Goal: Find contact information: Find contact information

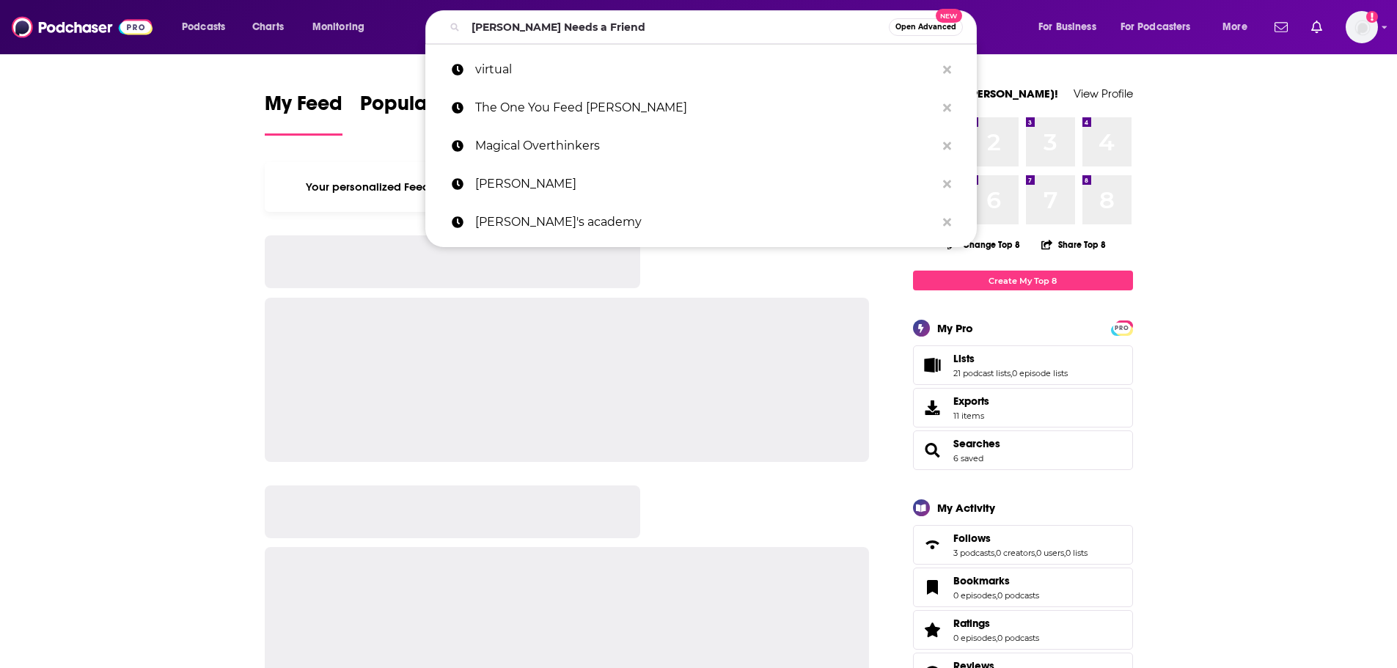
type input "[PERSON_NAME] Needs a Friend"
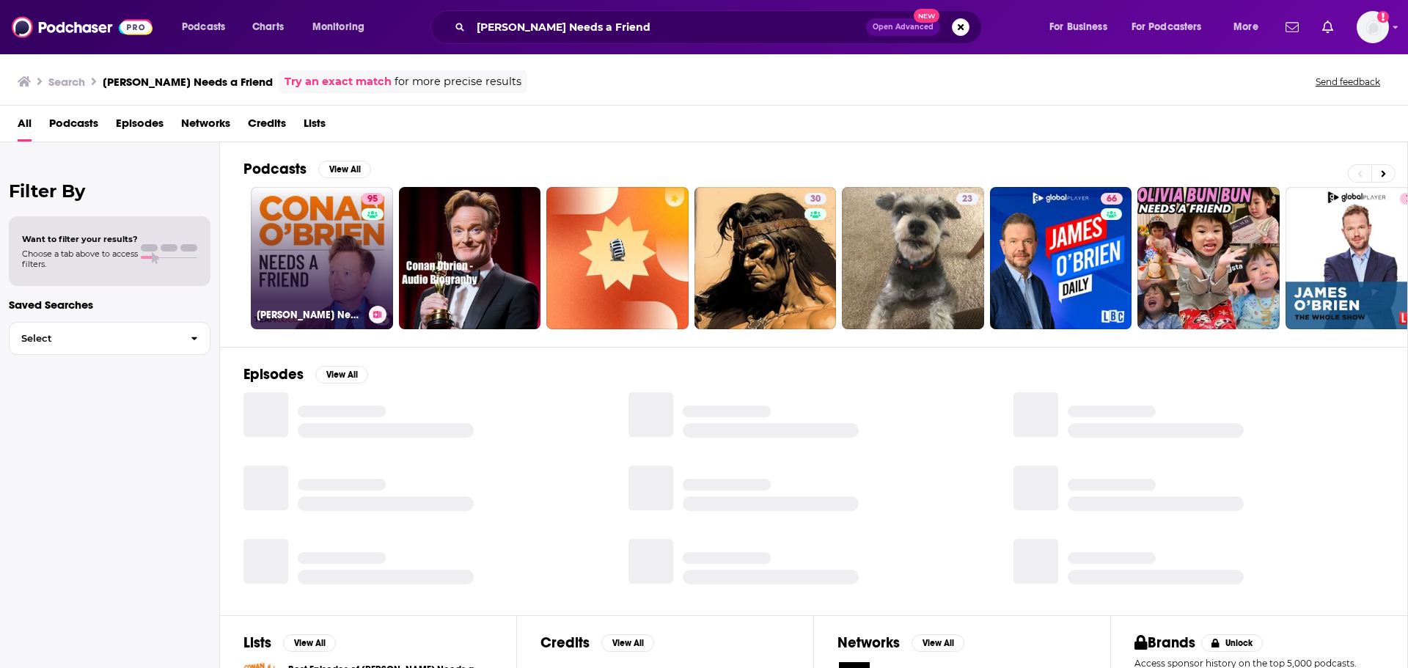
click at [302, 252] on link "95 [PERSON_NAME] Needs A Friend" at bounding box center [322, 258] width 142 height 142
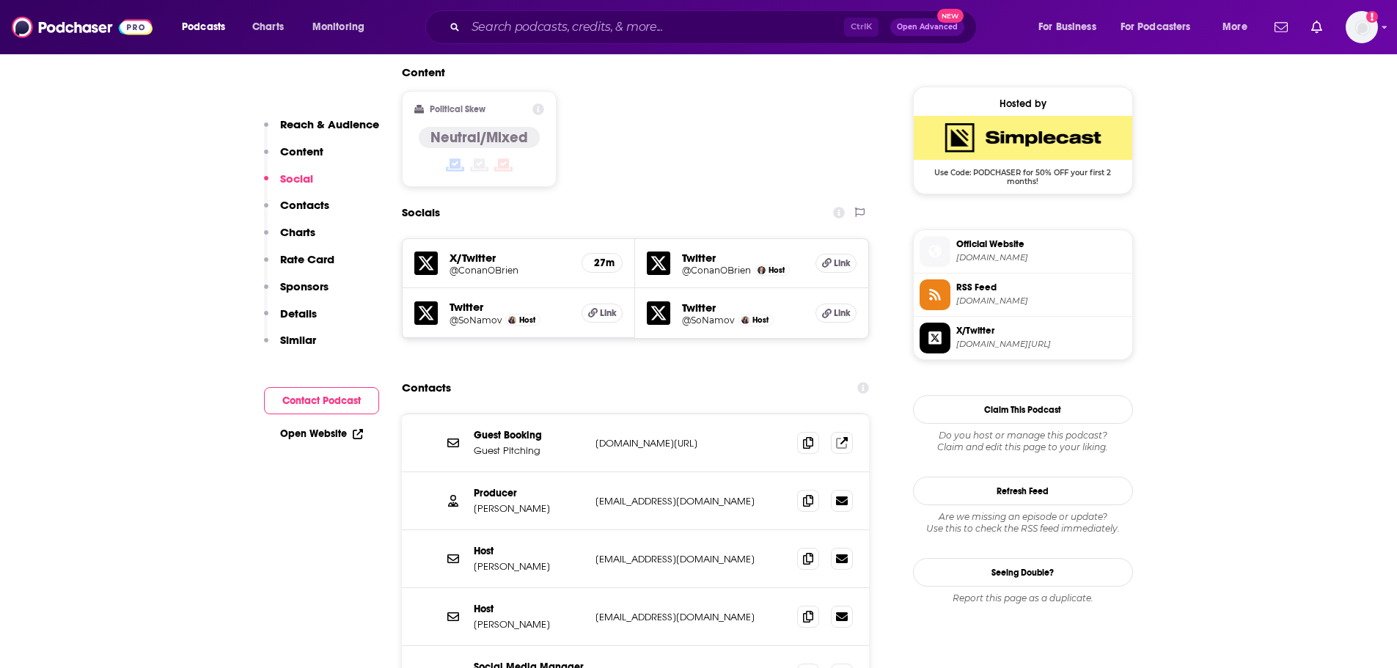
scroll to position [1174, 0]
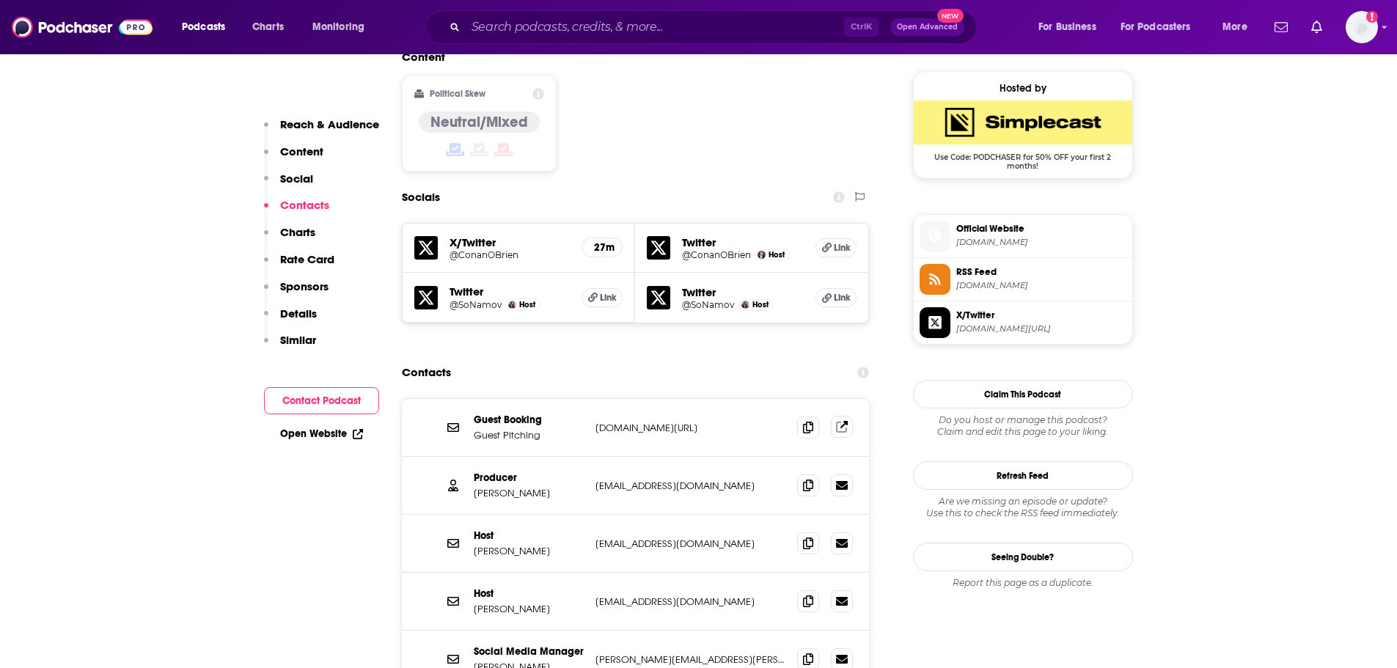
click at [848, 421] on icon at bounding box center [842, 427] width 12 height 12
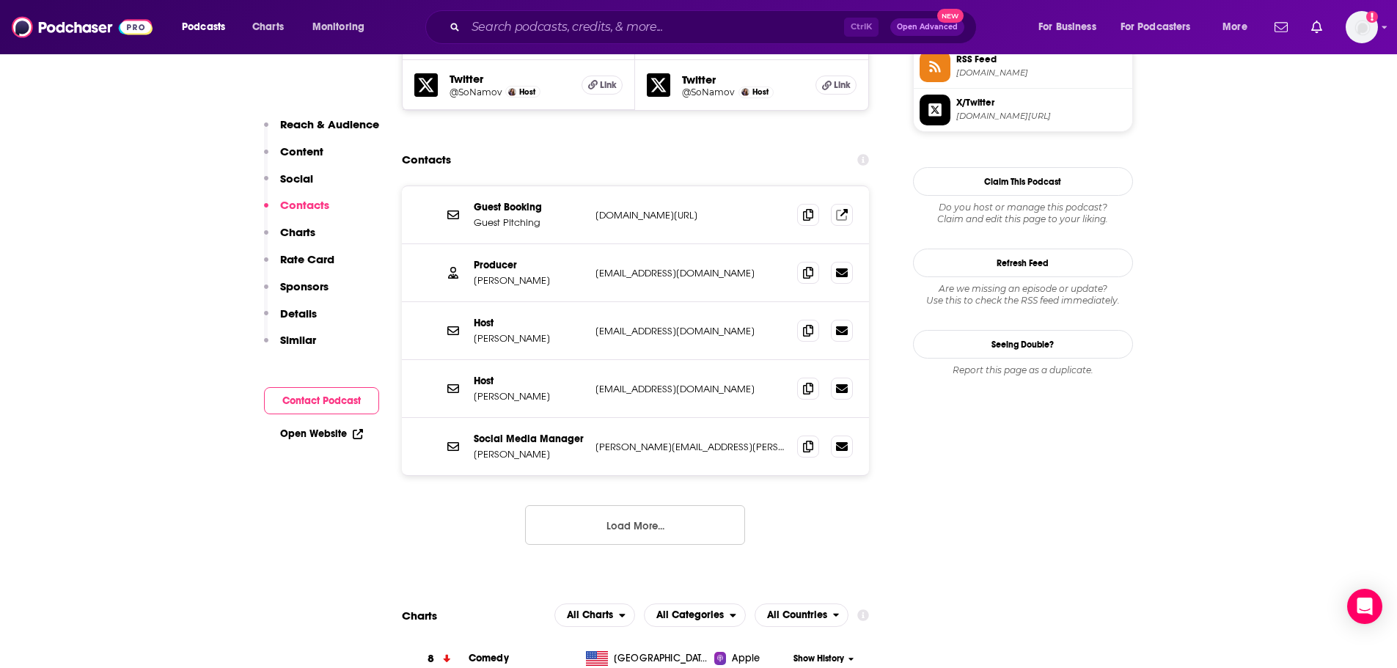
scroll to position [1394, 0]
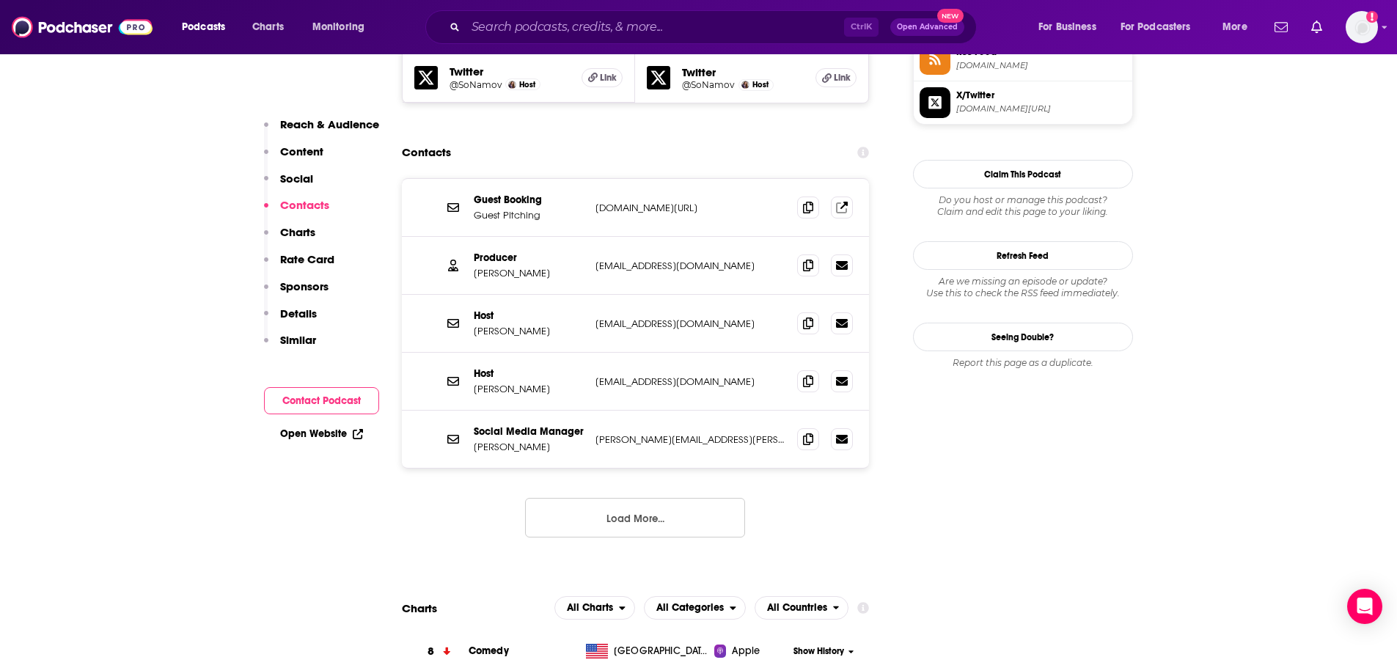
click at [609, 498] on button "Load More..." at bounding box center [635, 518] width 220 height 40
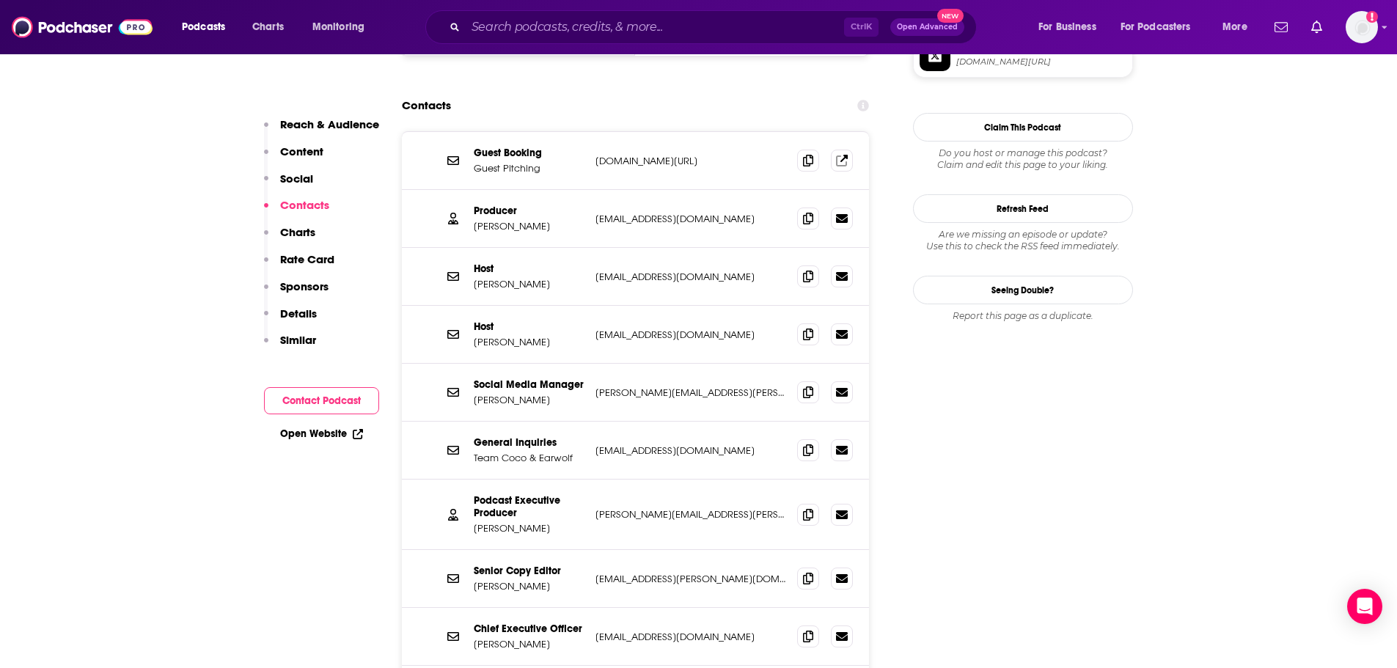
scroll to position [1467, 0]
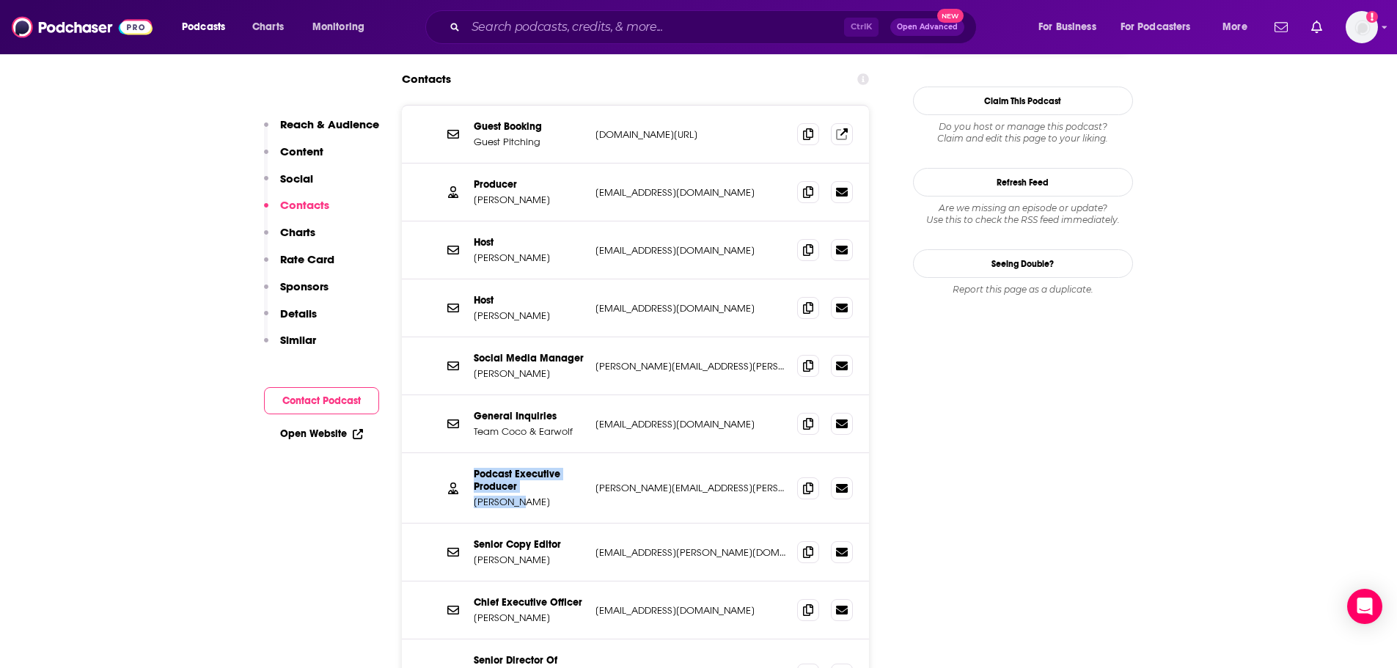
drag, startPoint x: 525, startPoint y: 414, endPoint x: 458, endPoint y: 417, distance: 67.5
click at [458, 453] on div "Podcast Executive Producer [PERSON_NAME] [PERSON_NAME][EMAIL_ADDRESS][PERSON_NA…" at bounding box center [636, 488] width 468 height 70
drag, startPoint x: 521, startPoint y: 412, endPoint x: 474, endPoint y: 415, distance: 47.0
click at [474, 496] on p "[PERSON_NAME]" at bounding box center [529, 502] width 110 height 12
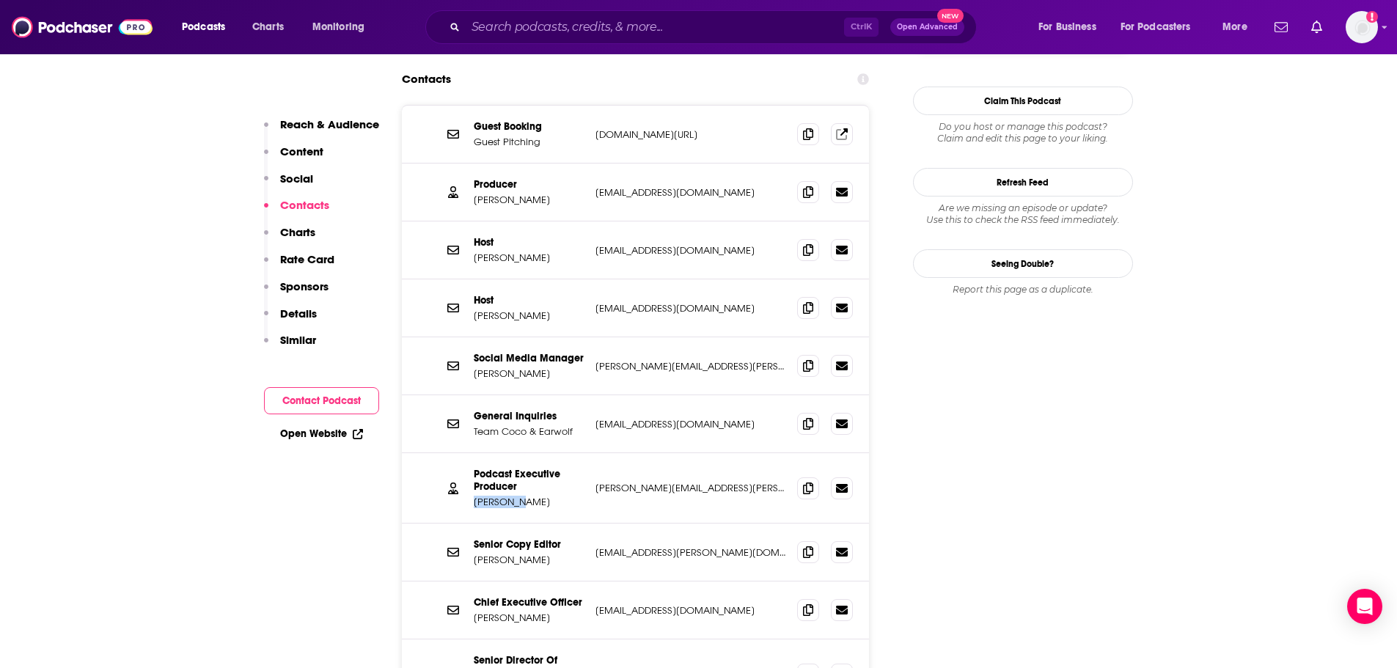
copy p "[PERSON_NAME]"
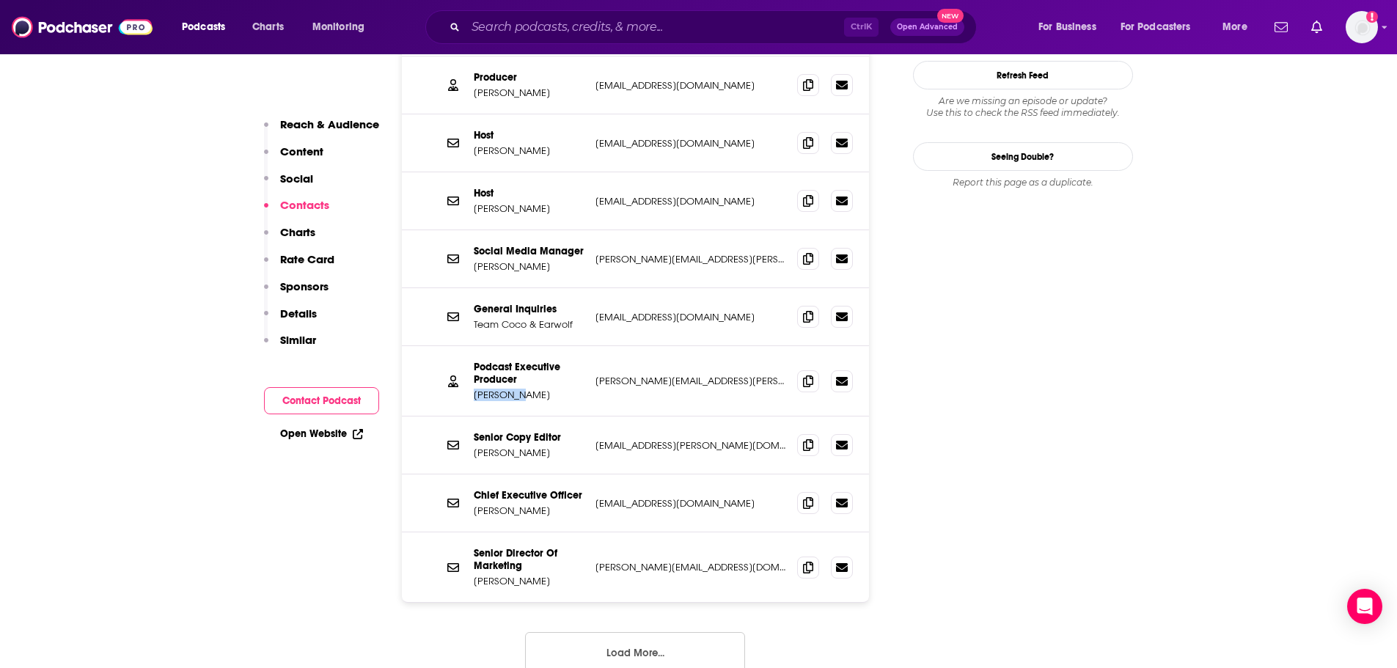
scroll to position [1614, 0]
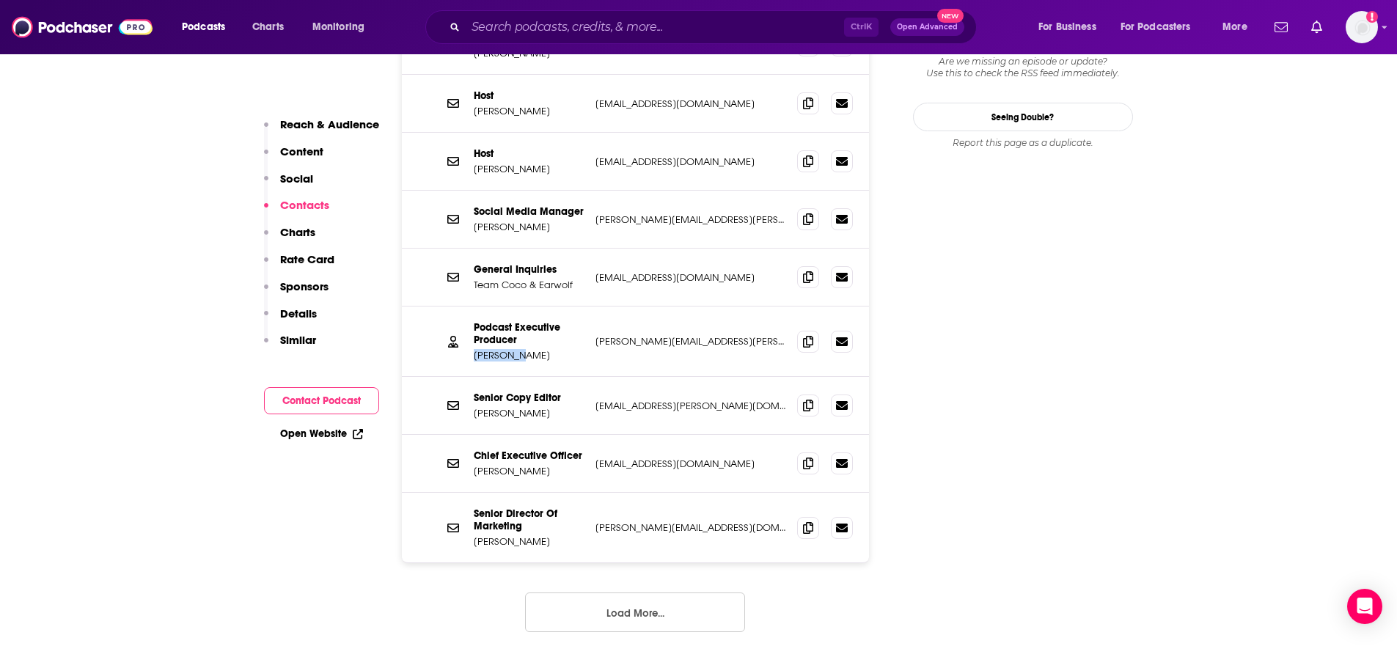
click at [640, 593] on button "Load More..." at bounding box center [635, 613] width 220 height 40
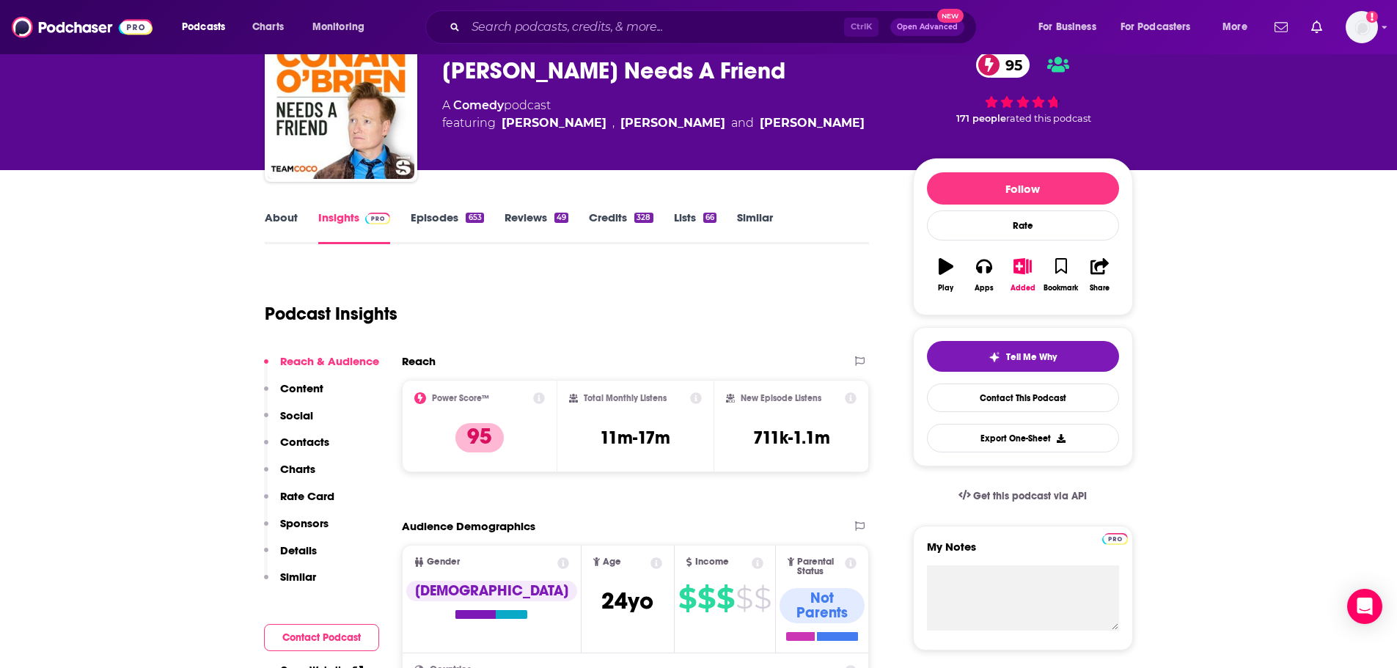
scroll to position [0, 0]
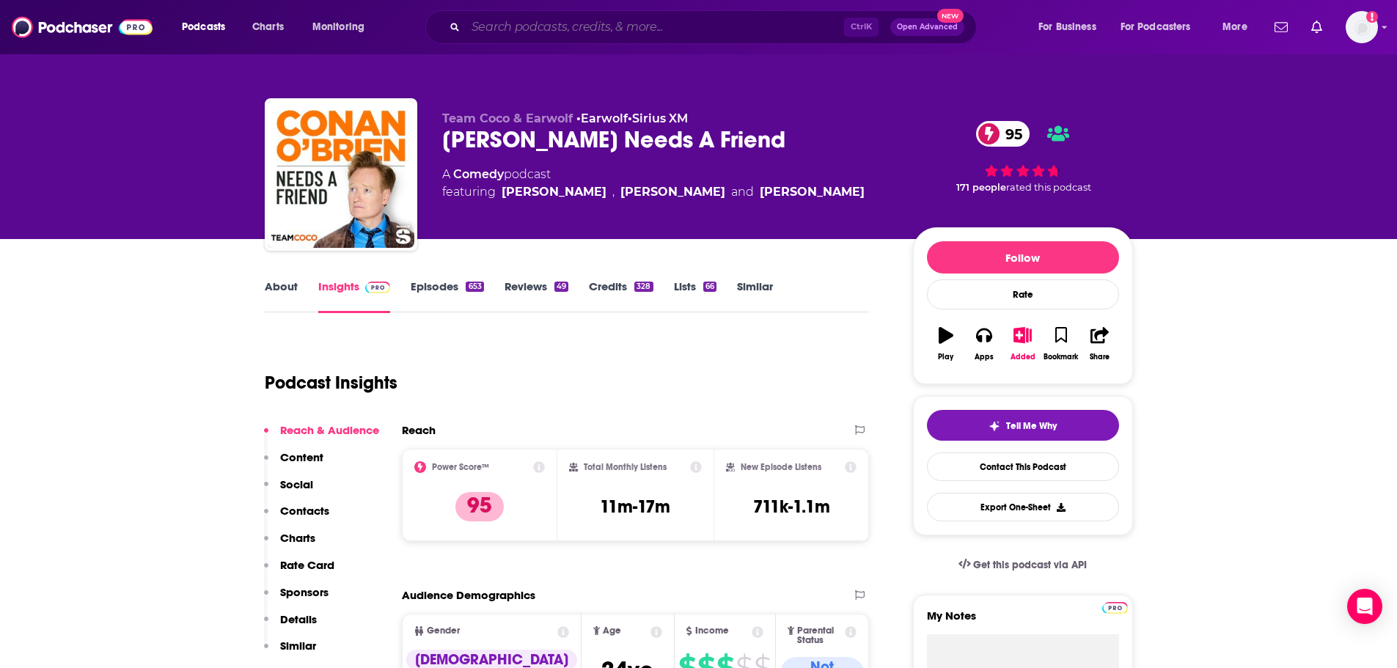
click at [551, 27] on input "Search podcasts, credits, & more..." at bounding box center [655, 26] width 378 height 23
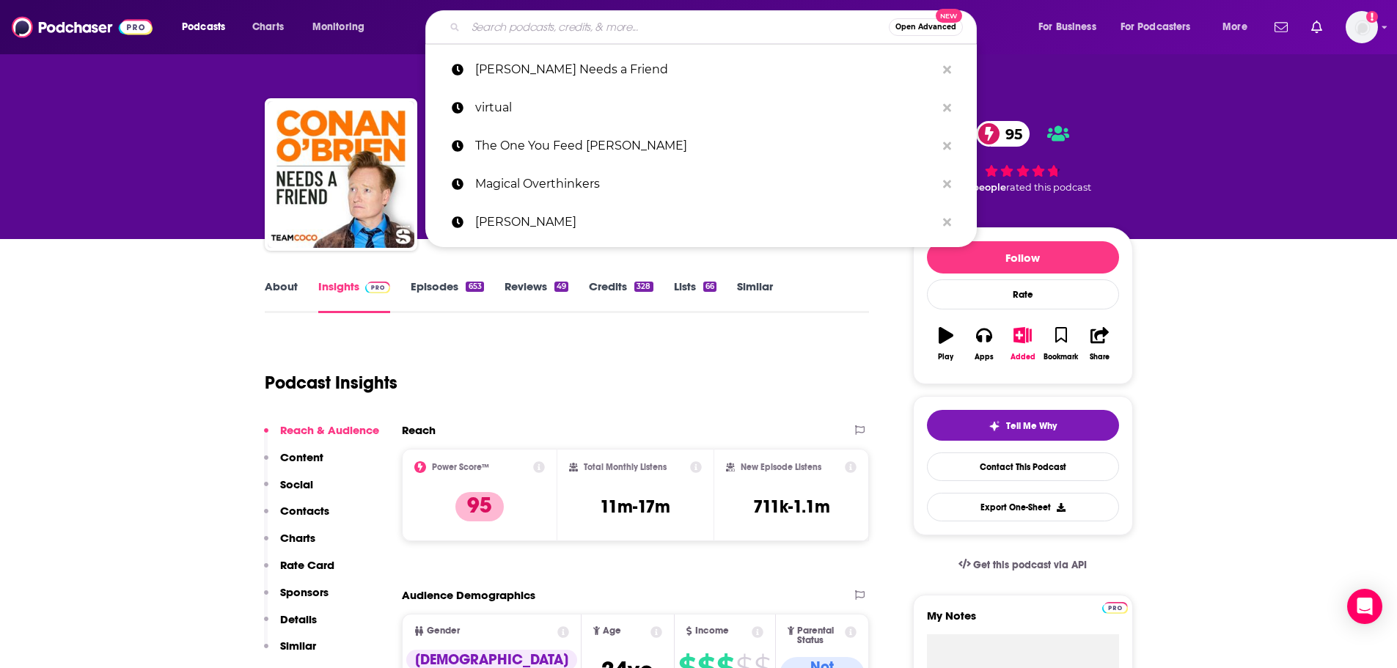
paste input "[PERSON_NAME] Report"
type input "[PERSON_NAME] Report"
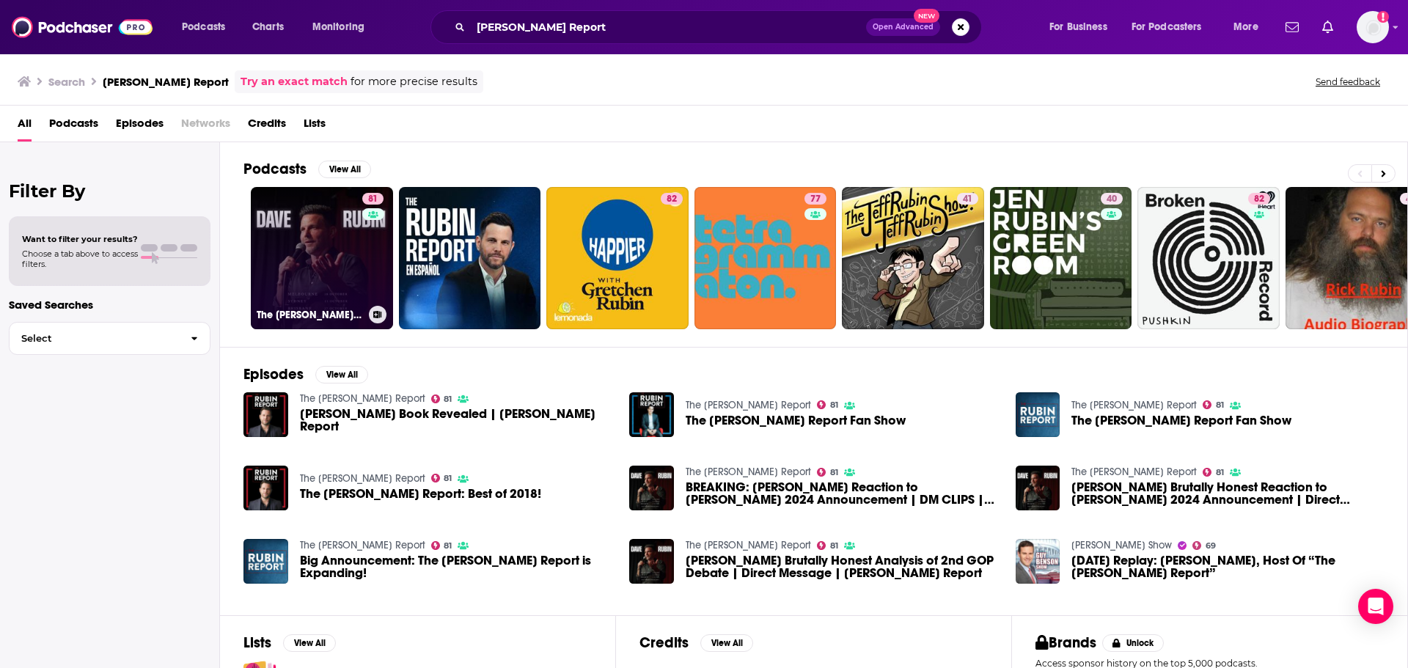
click at [359, 263] on link "81 The [PERSON_NAME] Report" at bounding box center [322, 258] width 142 height 142
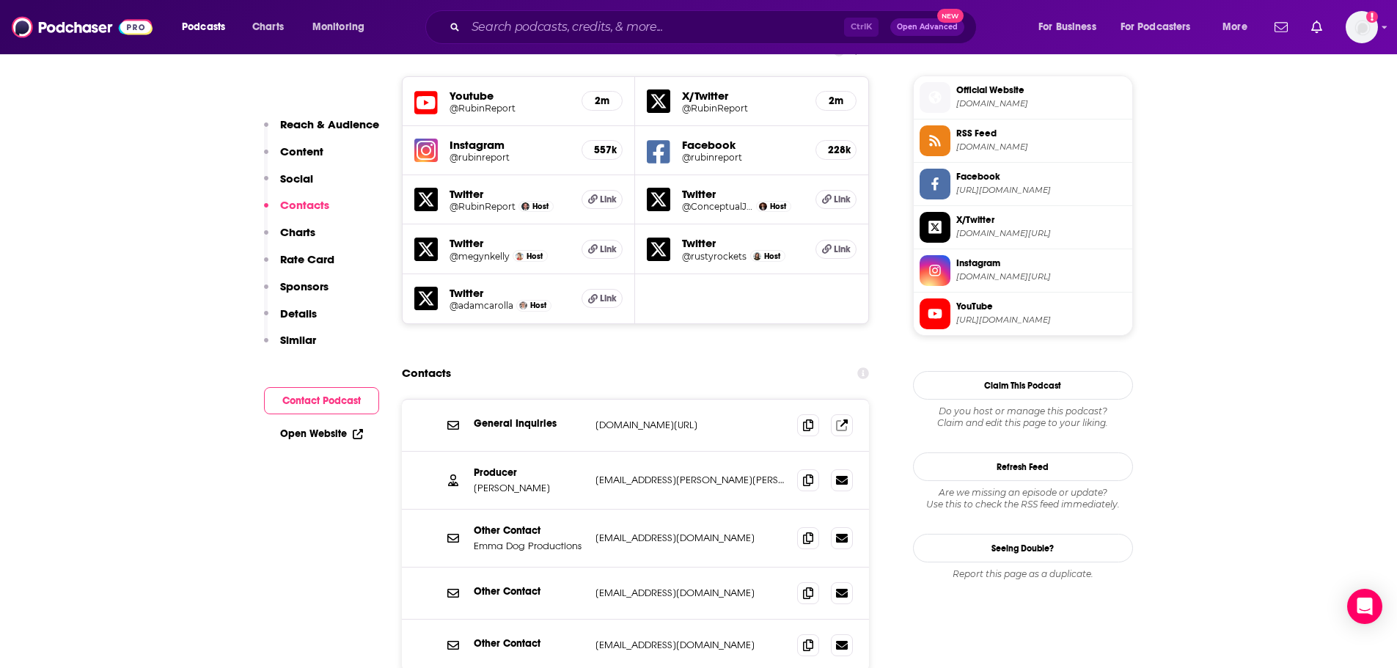
scroll to position [1320, 0]
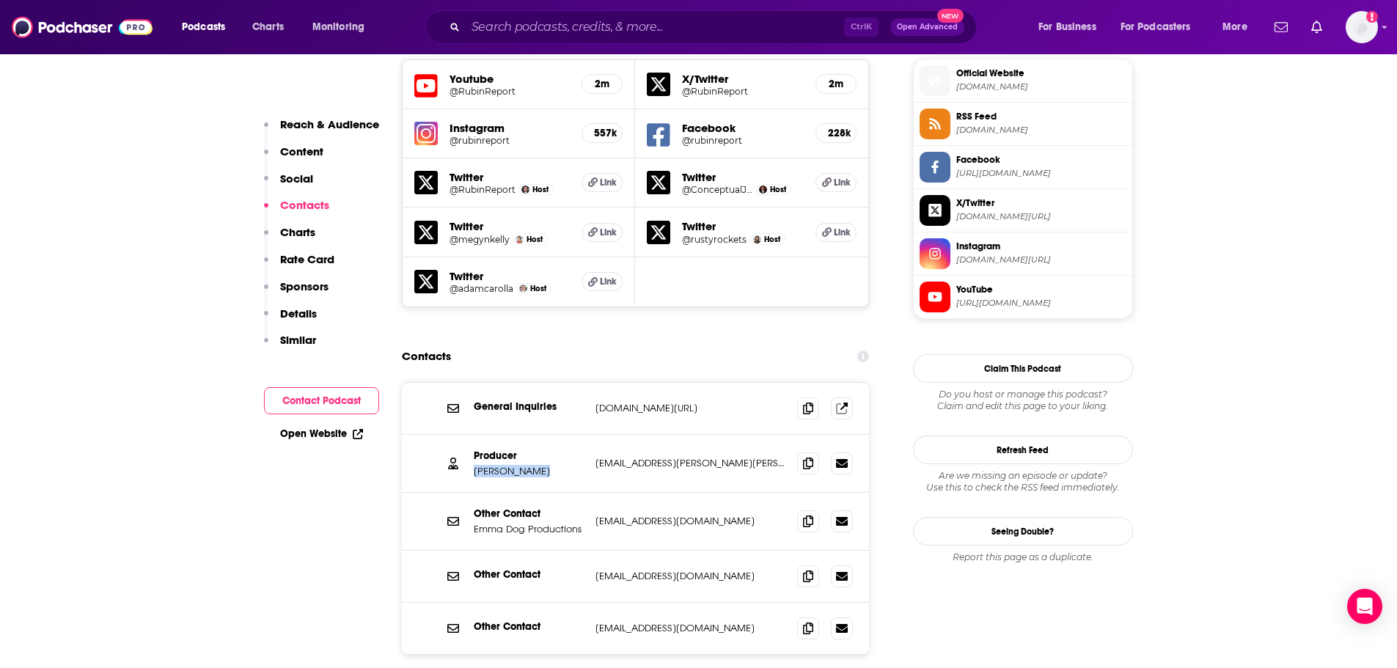
drag, startPoint x: 476, startPoint y: 398, endPoint x: 535, endPoint y: 398, distance: 59.4
click at [535, 465] on p "[PERSON_NAME]" at bounding box center [529, 471] width 110 height 12
copy p "[PERSON_NAME]"
click at [802, 452] on span at bounding box center [808, 463] width 22 height 22
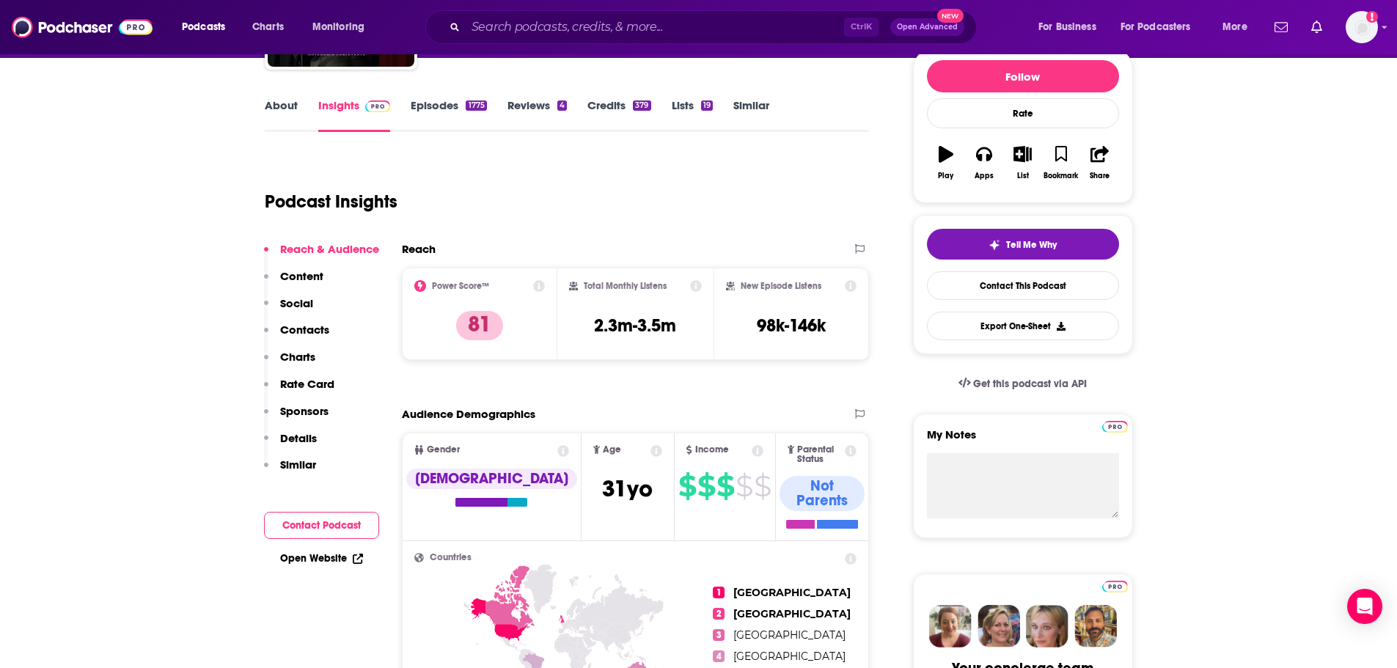
scroll to position [0, 0]
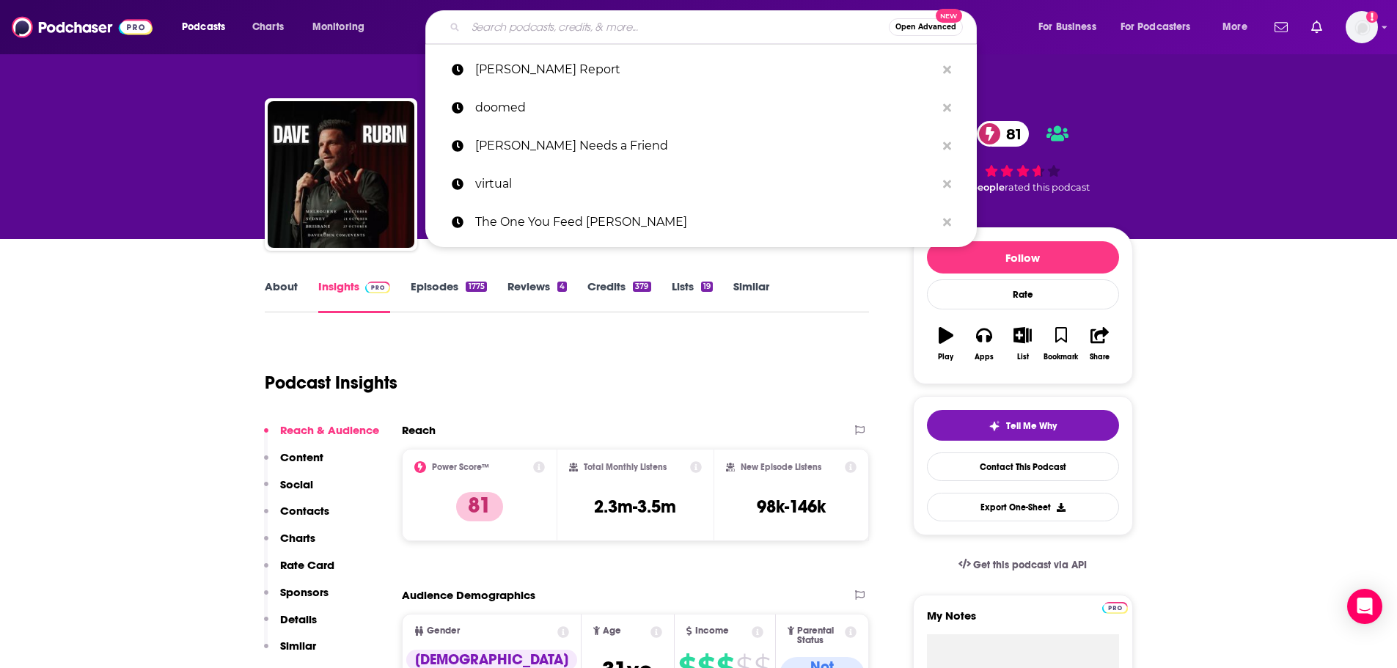
paste input "[PERSON_NAME] Podcast"
type input "[PERSON_NAME] Podcast"
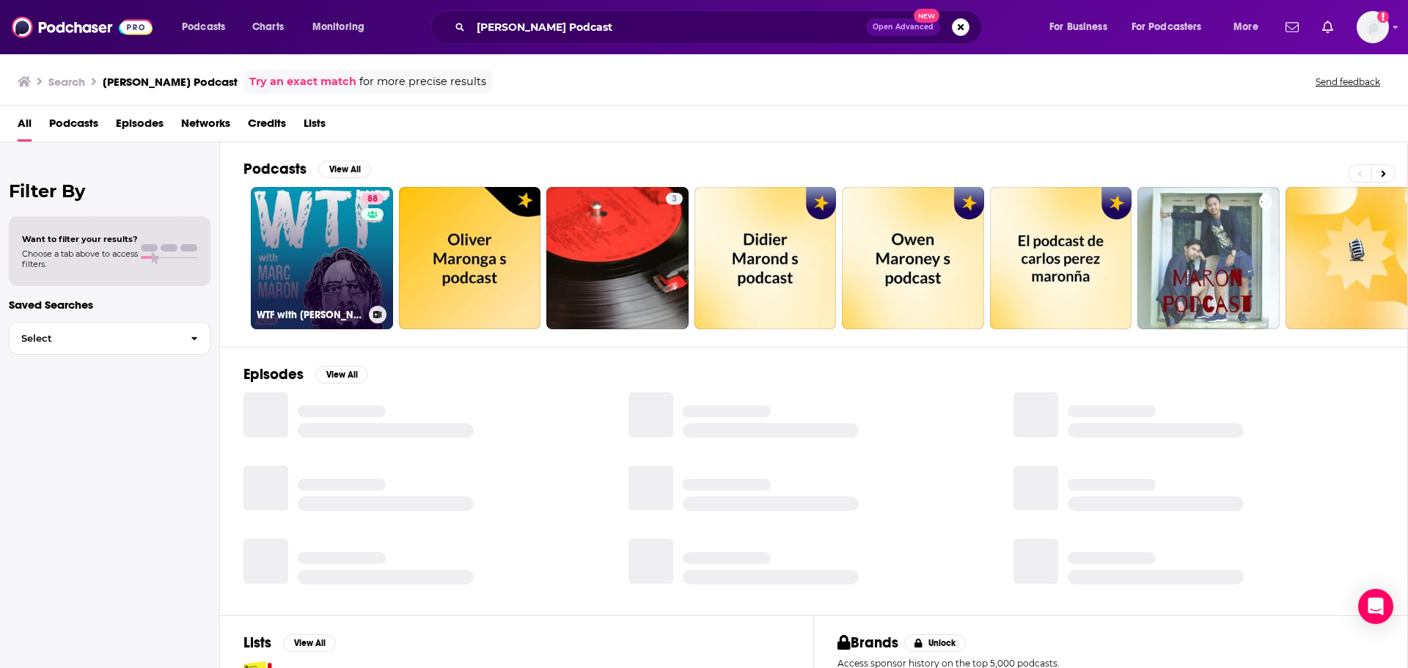
click at [353, 273] on link "88 WTF with [PERSON_NAME] Podcast" at bounding box center [322, 258] width 142 height 142
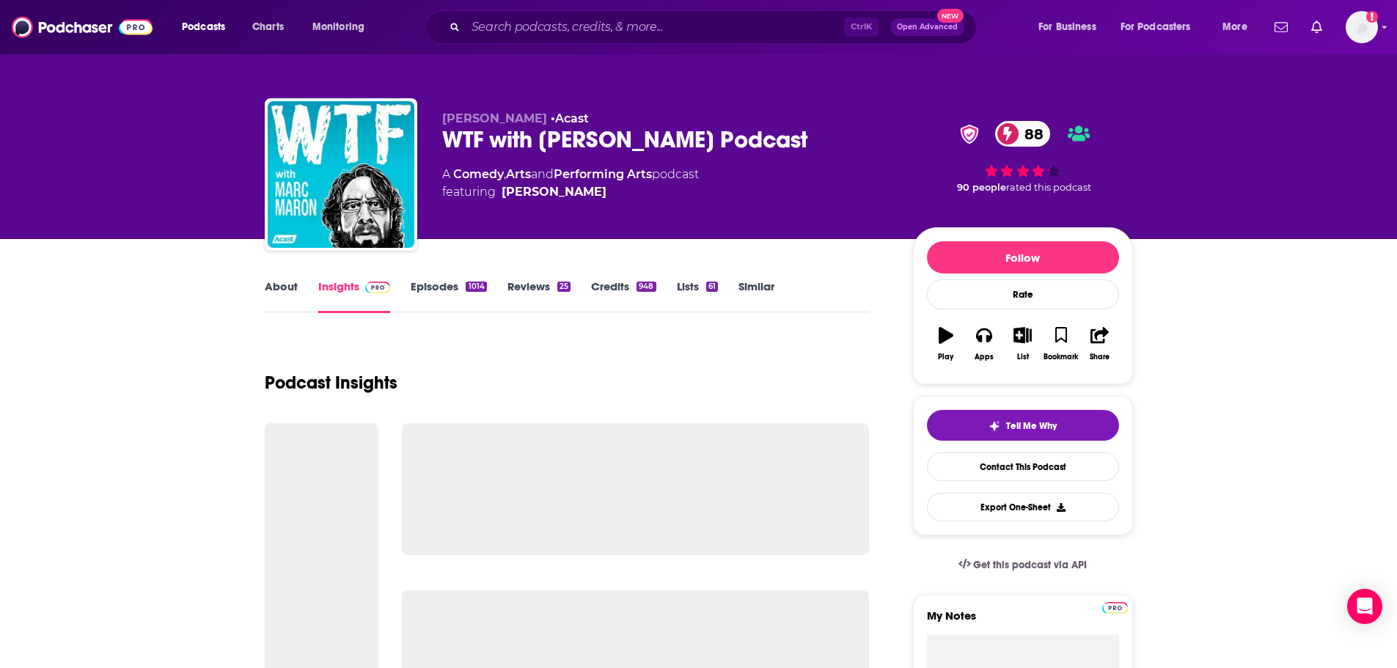
click at [499, 127] on div "WTF with [PERSON_NAME] Podcast 88" at bounding box center [665, 139] width 447 height 29
click at [492, 137] on div "WTF with [PERSON_NAME] Podcast 88" at bounding box center [665, 139] width 447 height 29
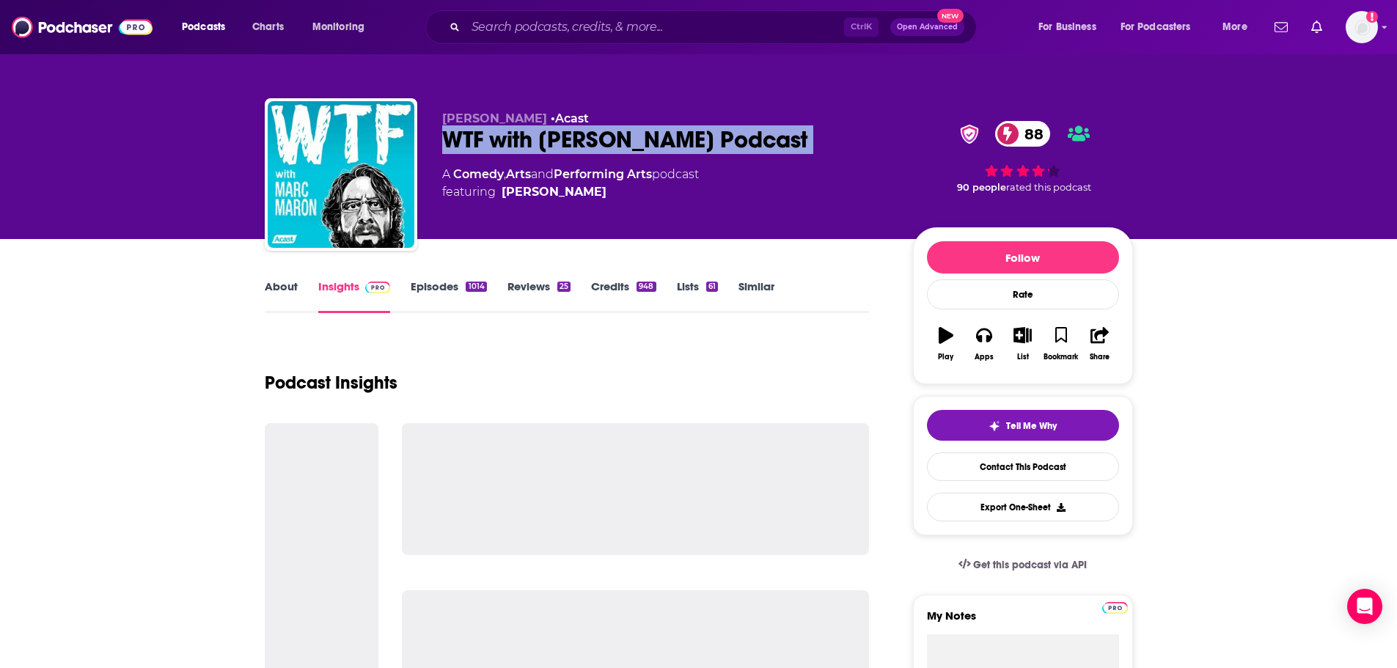
click at [491, 137] on div "WTF with [PERSON_NAME] Podcast 88" at bounding box center [665, 139] width 447 height 29
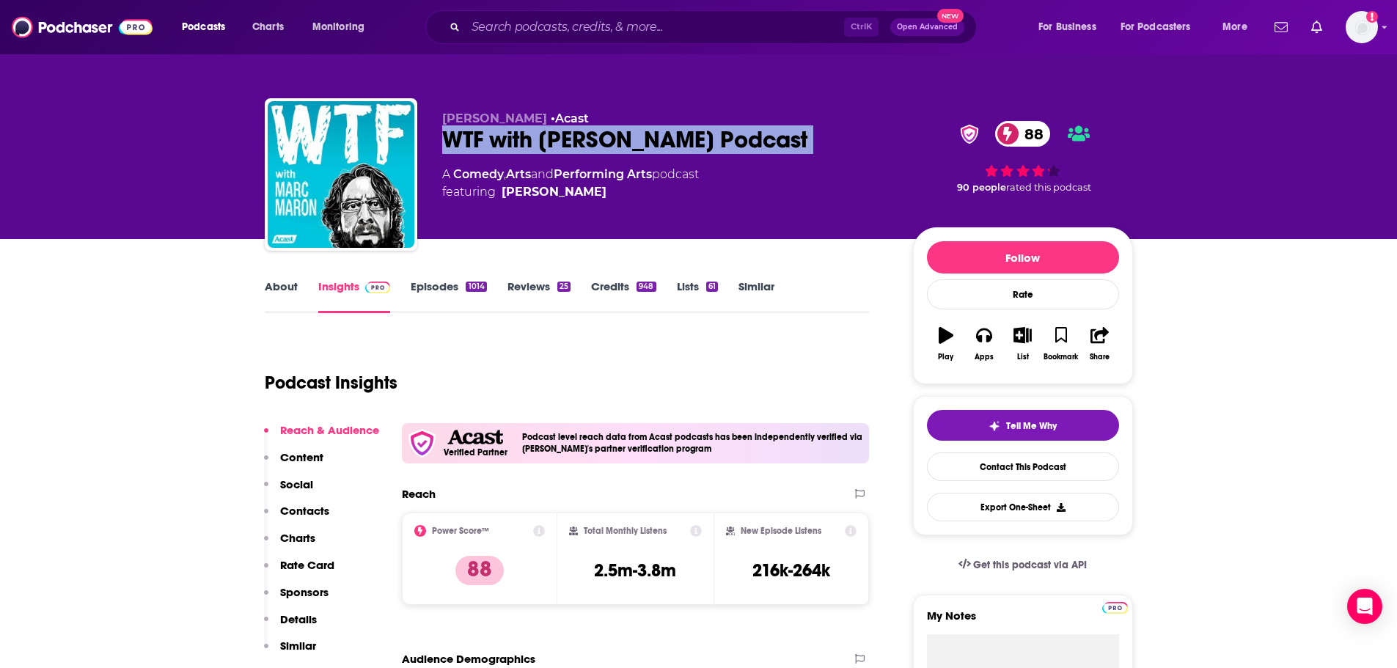
copy div "WTF with [PERSON_NAME] Podcast 88"
click at [519, 29] on input "Search podcasts, credits, & more..." at bounding box center [655, 26] width 378 height 23
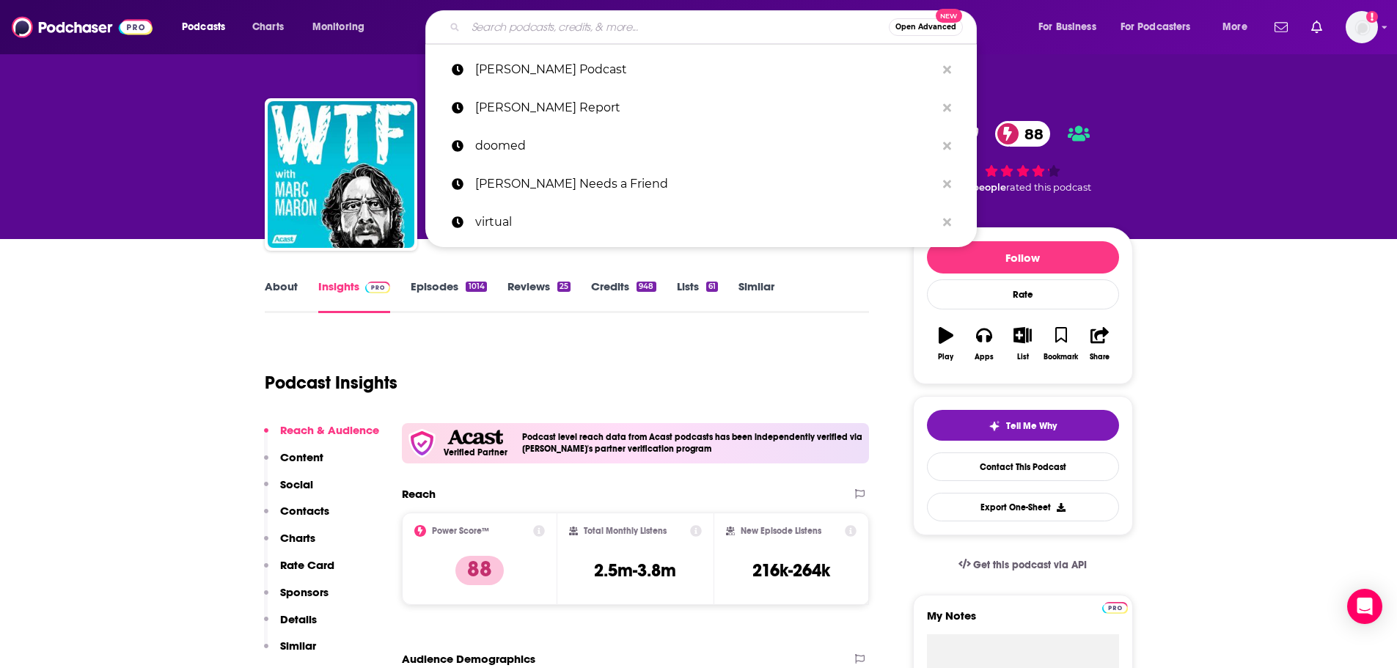
paste input "Edit Your Life Podcast"
type input "Edit Your Life Podcast"
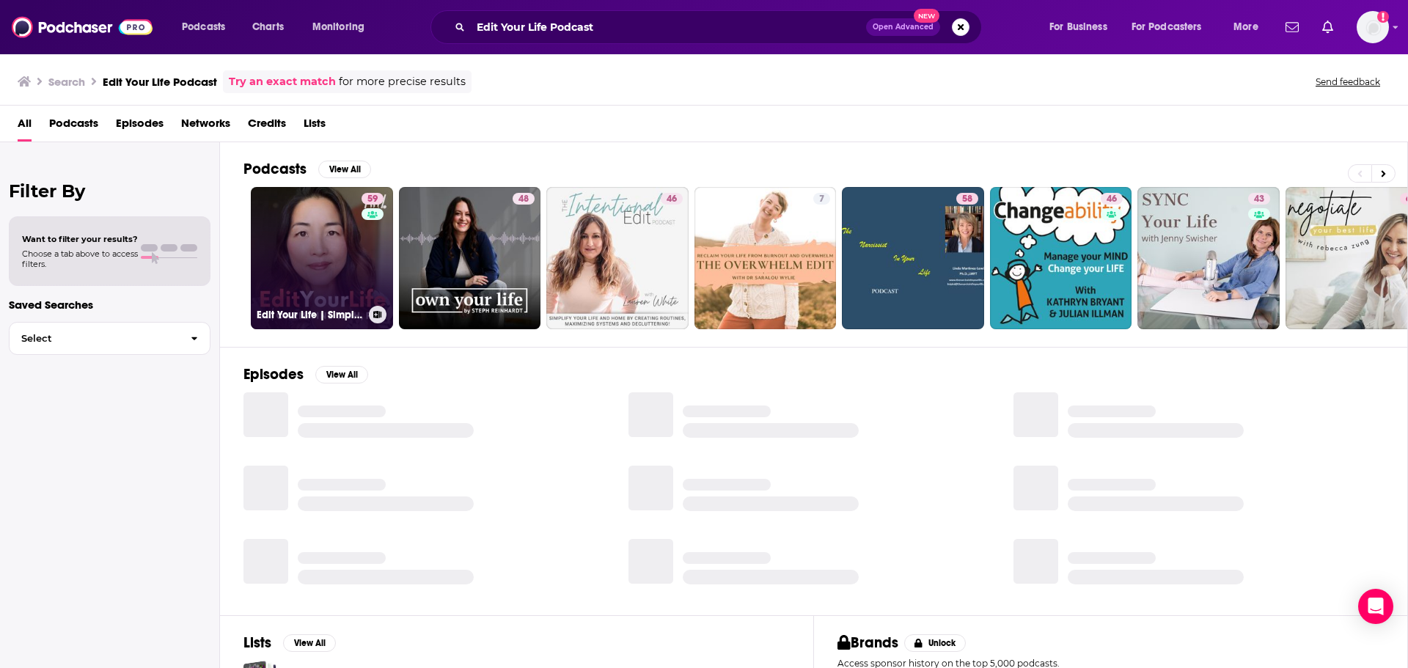
click at [349, 245] on link "59 Edit Your Life | Simplify + Declutter Your Home, Time, and Mental Space" at bounding box center [322, 258] width 142 height 142
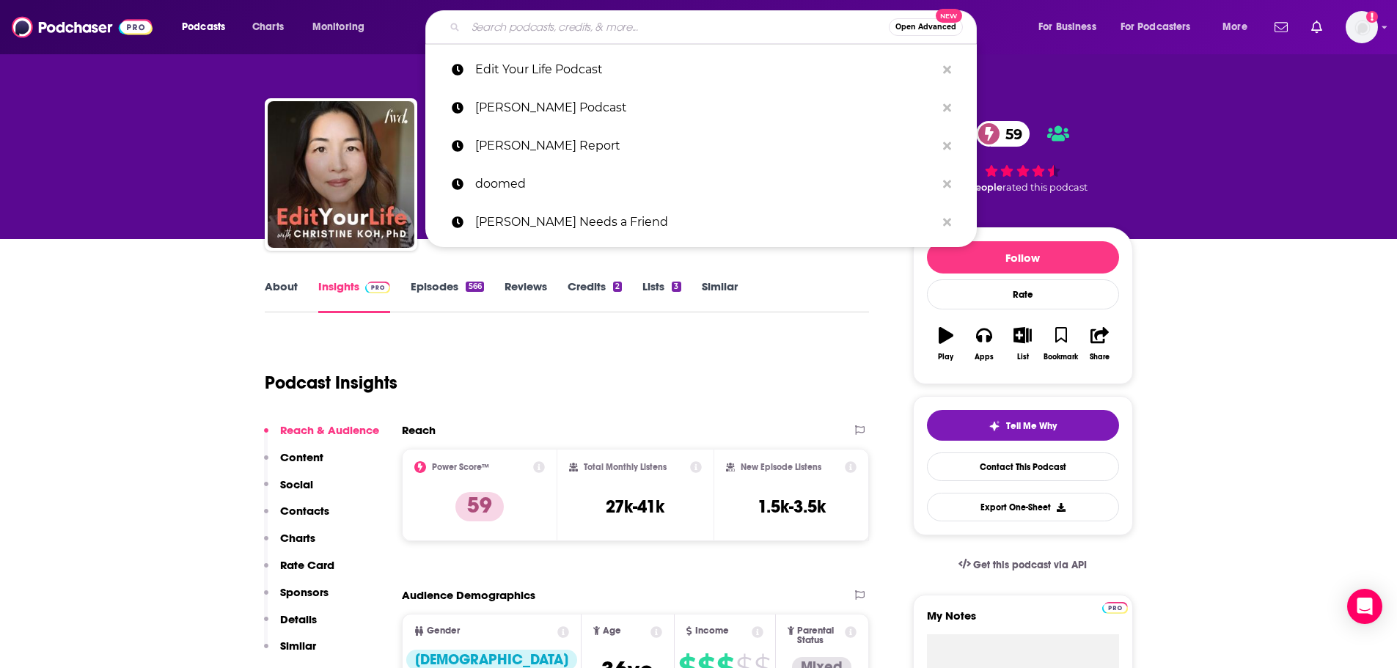
click at [541, 21] on input "Search podcasts, credits, & more..." at bounding box center [677, 26] width 423 height 23
paste input "The [PERSON_NAME] Podcast"
type input "The [PERSON_NAME] Podcast"
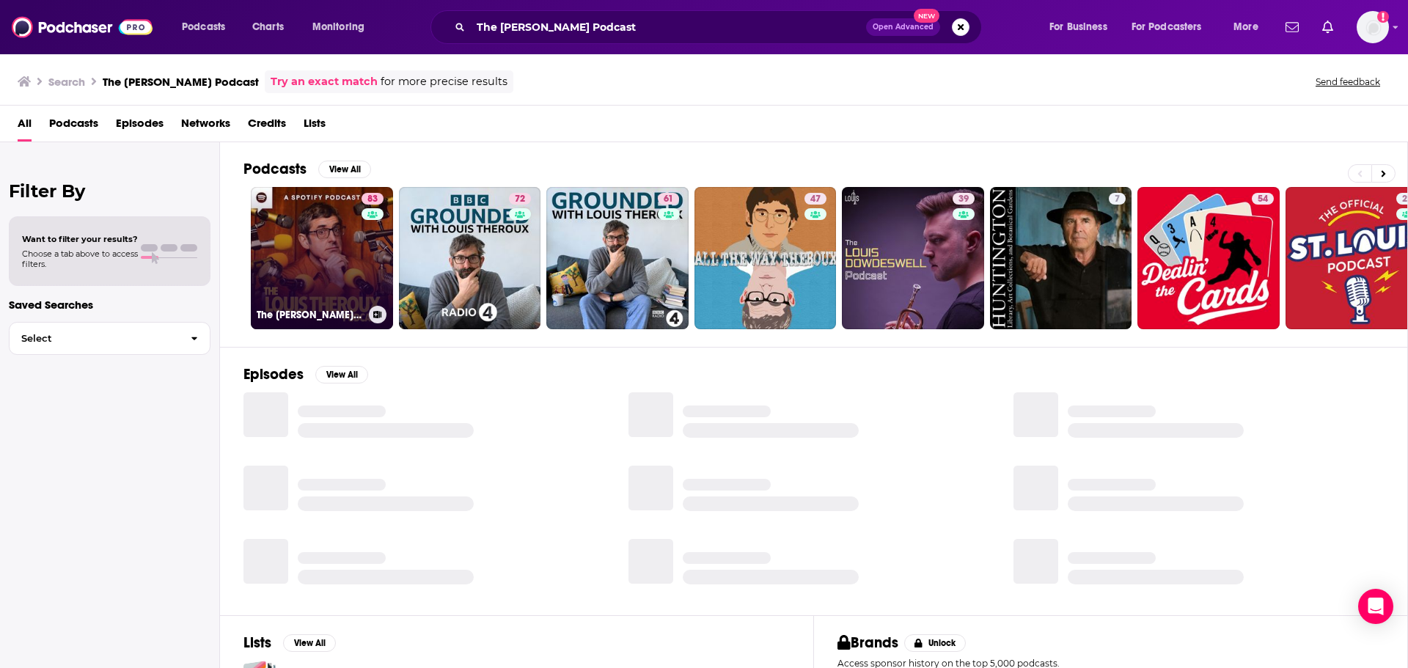
click at [331, 243] on link "83 The [PERSON_NAME] Podcast" at bounding box center [322, 258] width 142 height 142
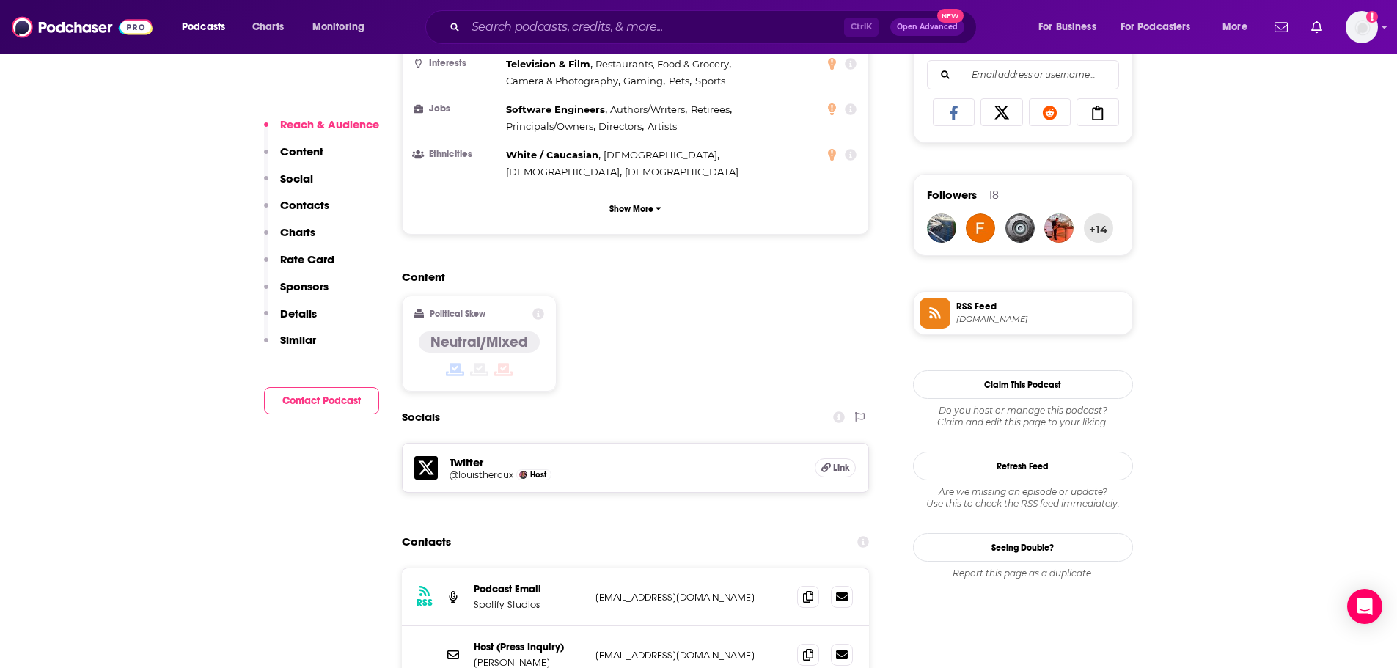
scroll to position [1027, 0]
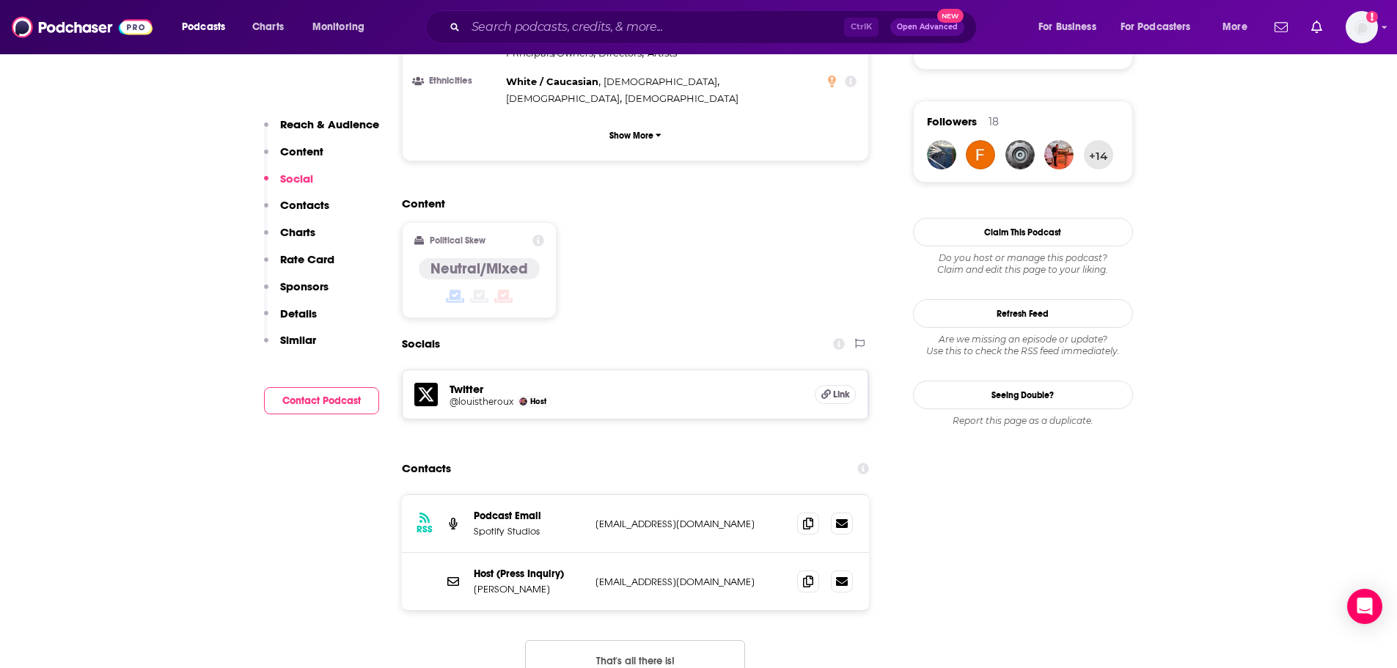
click at [654, 640] on button "That's all there is!" at bounding box center [635, 660] width 220 height 40
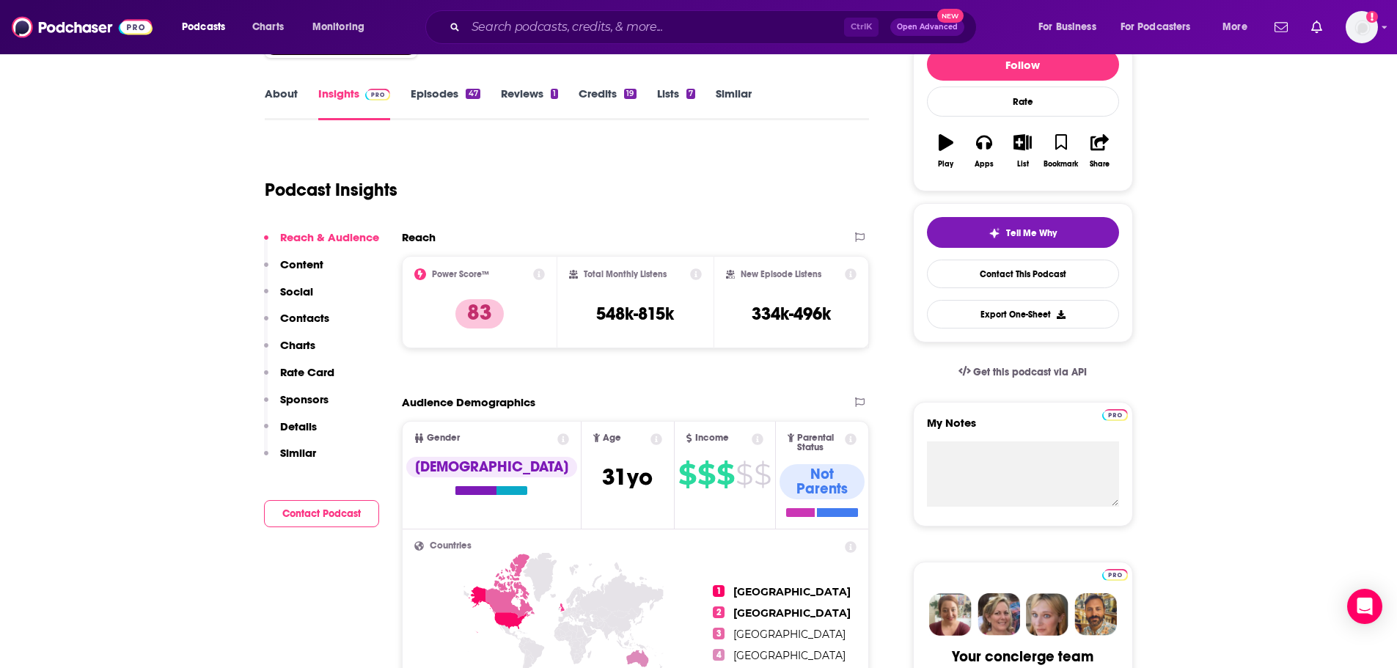
scroll to position [0, 0]
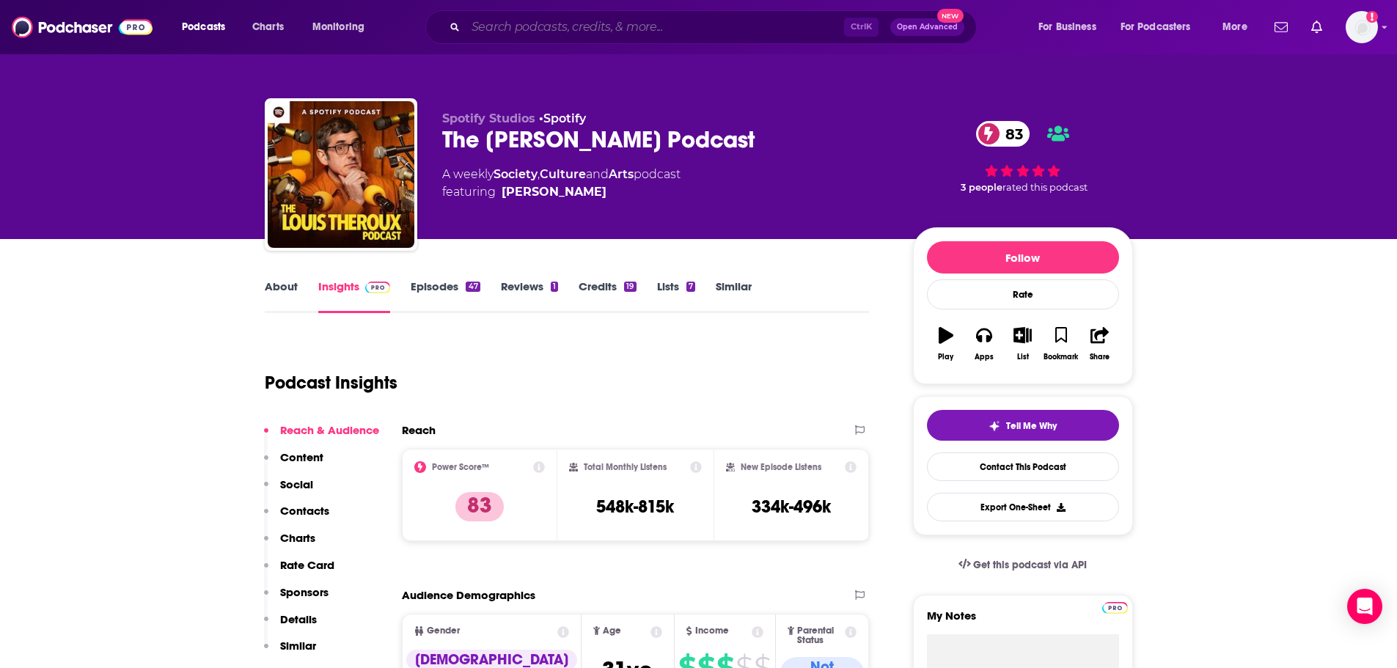
click at [509, 35] on input "Search podcasts, credits, & more..." at bounding box center [655, 26] width 378 height 23
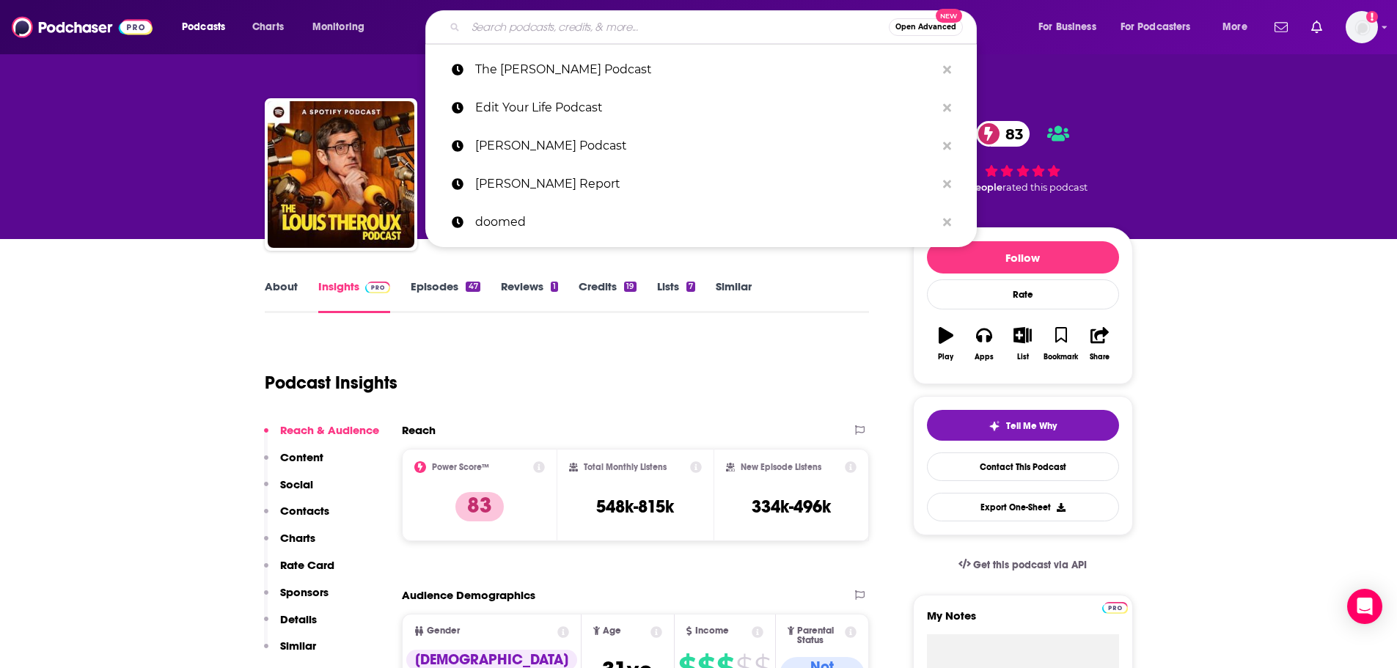
paste input "Complex Systems with [PERSON_NAME] (patio11)"
type input "Complex Systems with [PERSON_NAME] (patio11)"
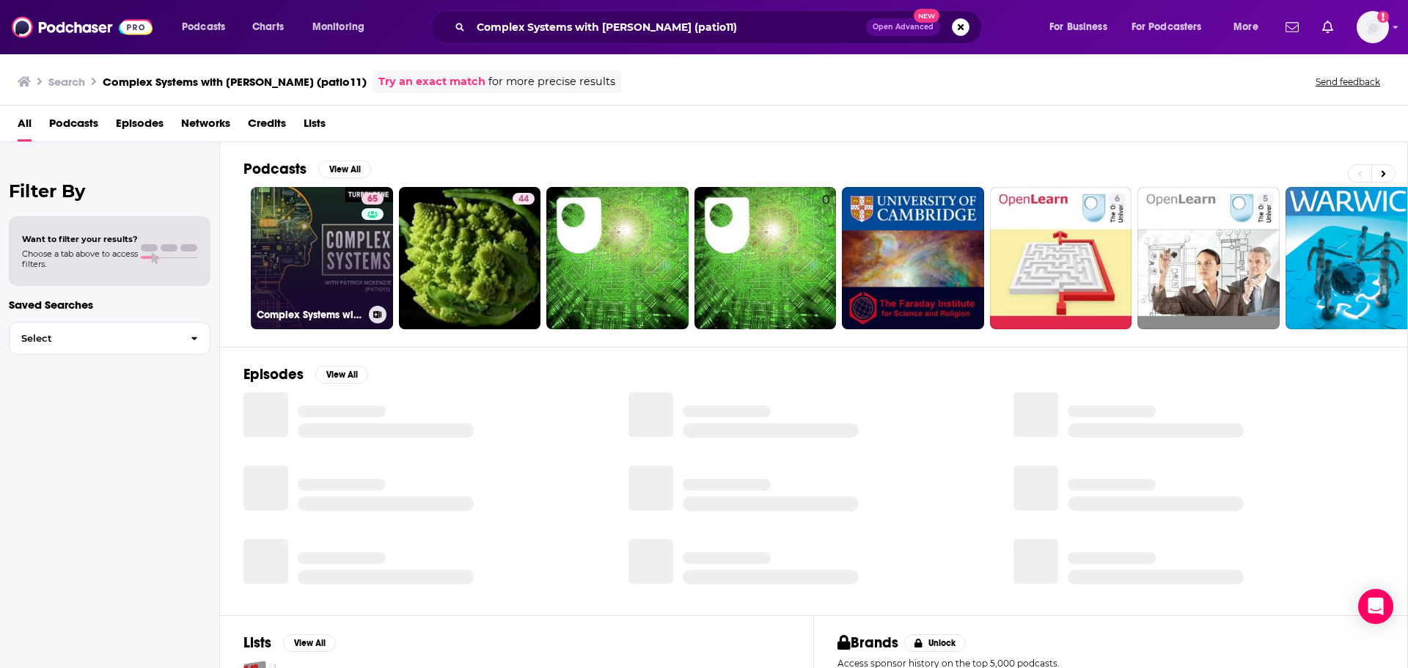
click at [331, 235] on link "65 Complex Systems with [PERSON_NAME] (patio11)" at bounding box center [322, 258] width 142 height 142
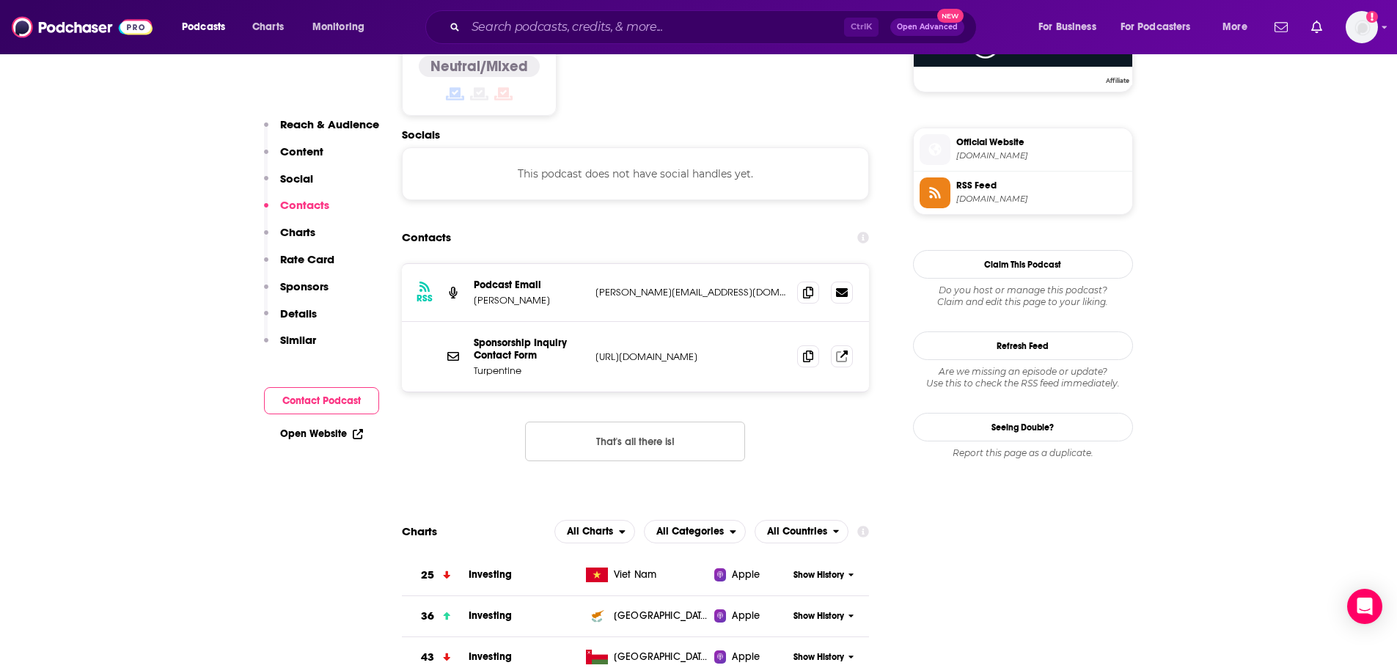
scroll to position [1247, 0]
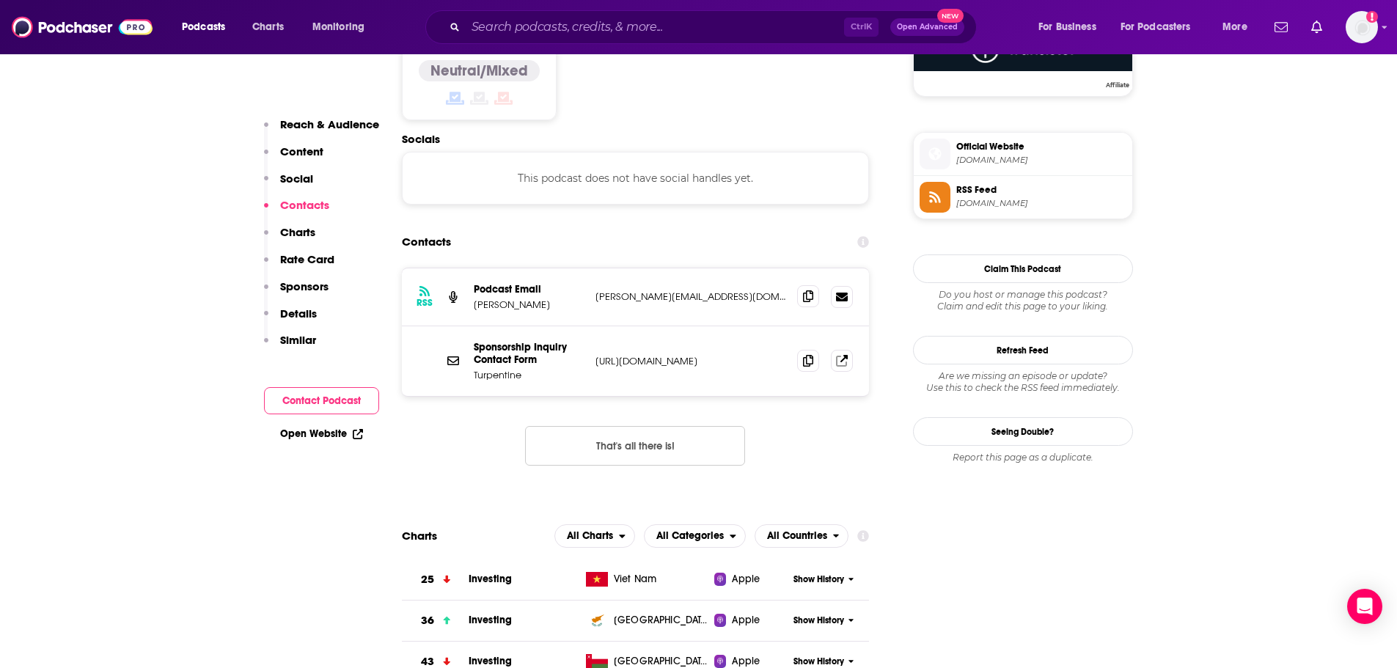
click at [800, 285] on span at bounding box center [808, 296] width 22 height 22
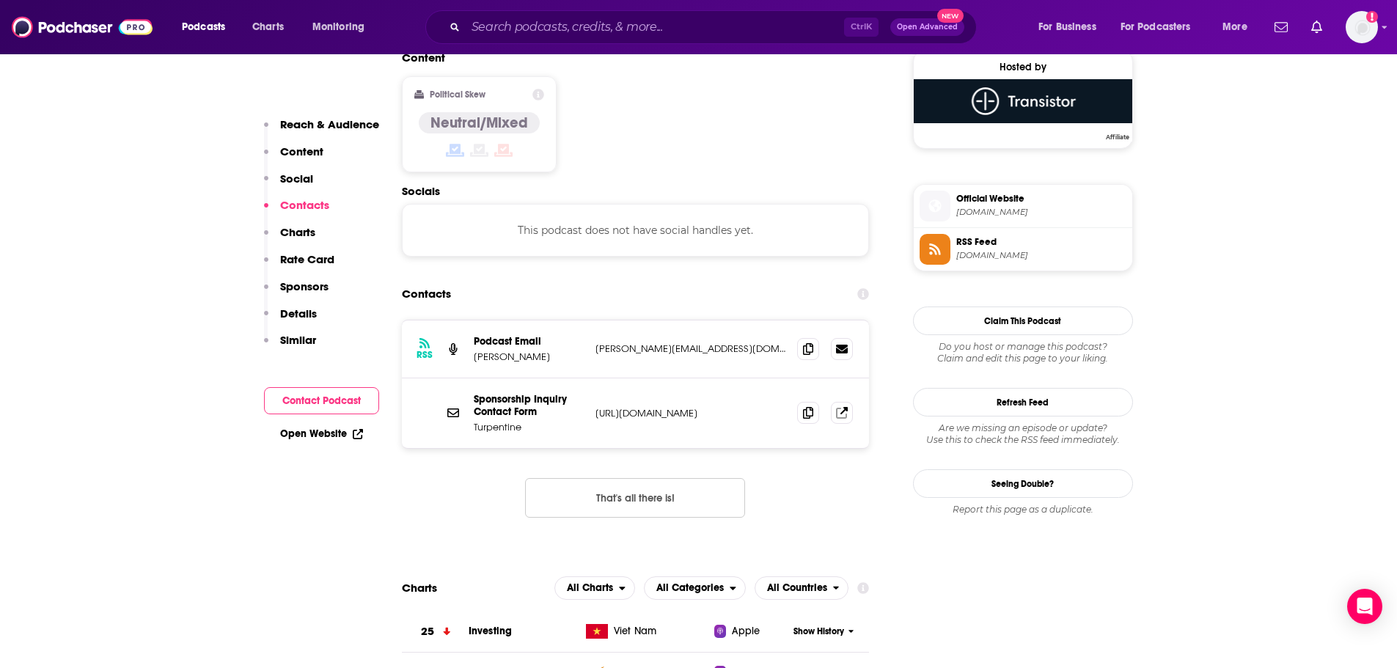
scroll to position [1174, 0]
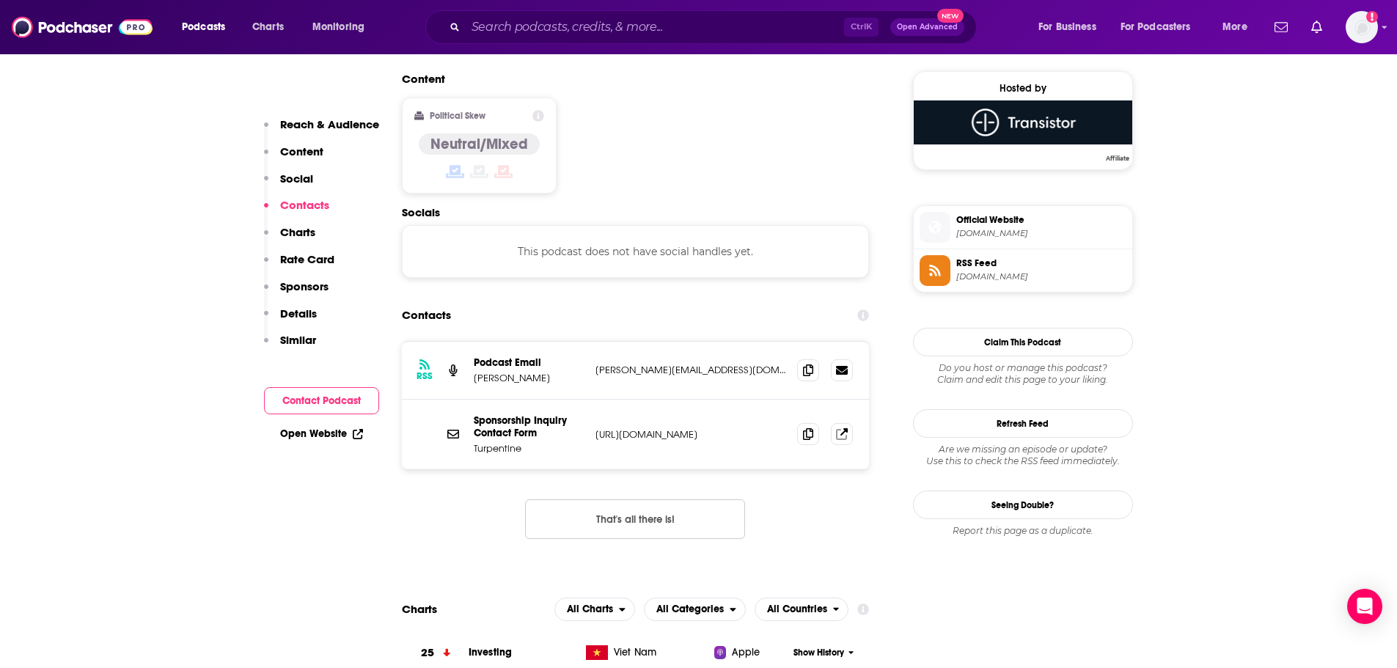
click at [517, 372] on p "[PERSON_NAME]" at bounding box center [529, 378] width 110 height 12
copy p "[PERSON_NAME]"
click at [650, 301] on div "Contacts" at bounding box center [636, 315] width 468 height 28
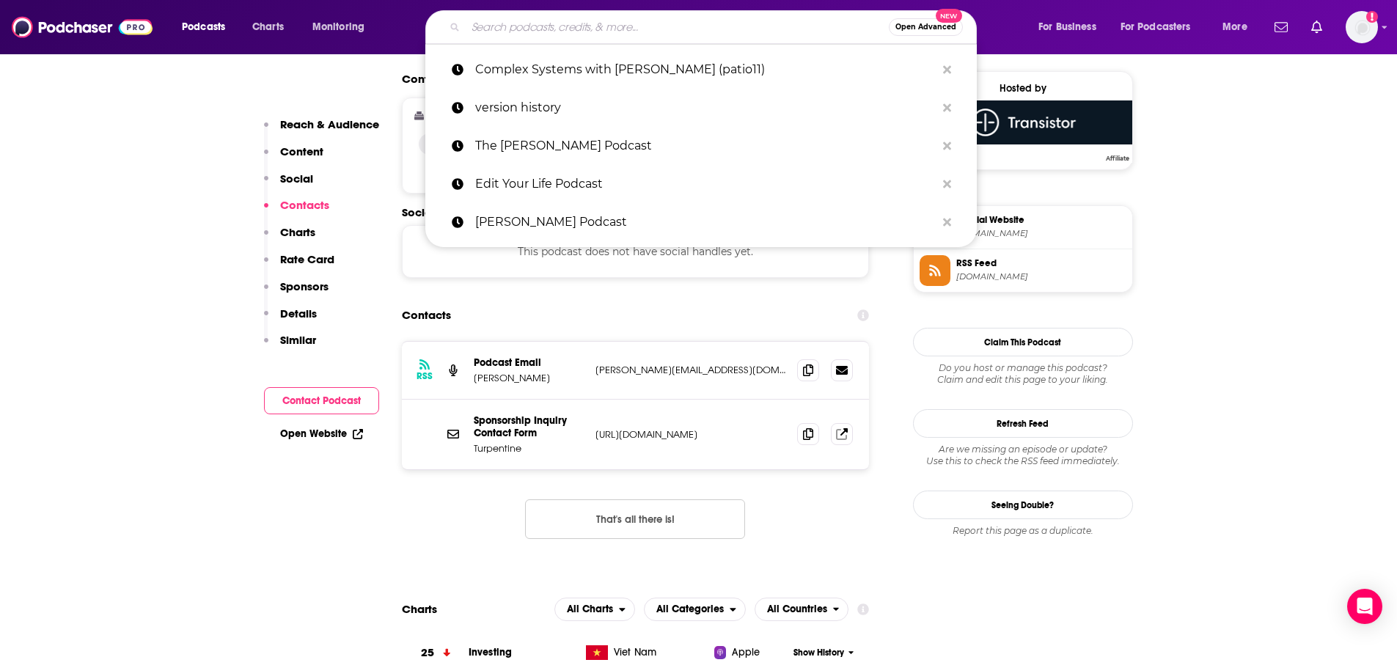
click at [514, 32] on input "Search podcasts, credits, & more..." at bounding box center [677, 26] width 423 height 23
paste input "[PERSON_NAME] Me"
type input "[PERSON_NAME] Me"
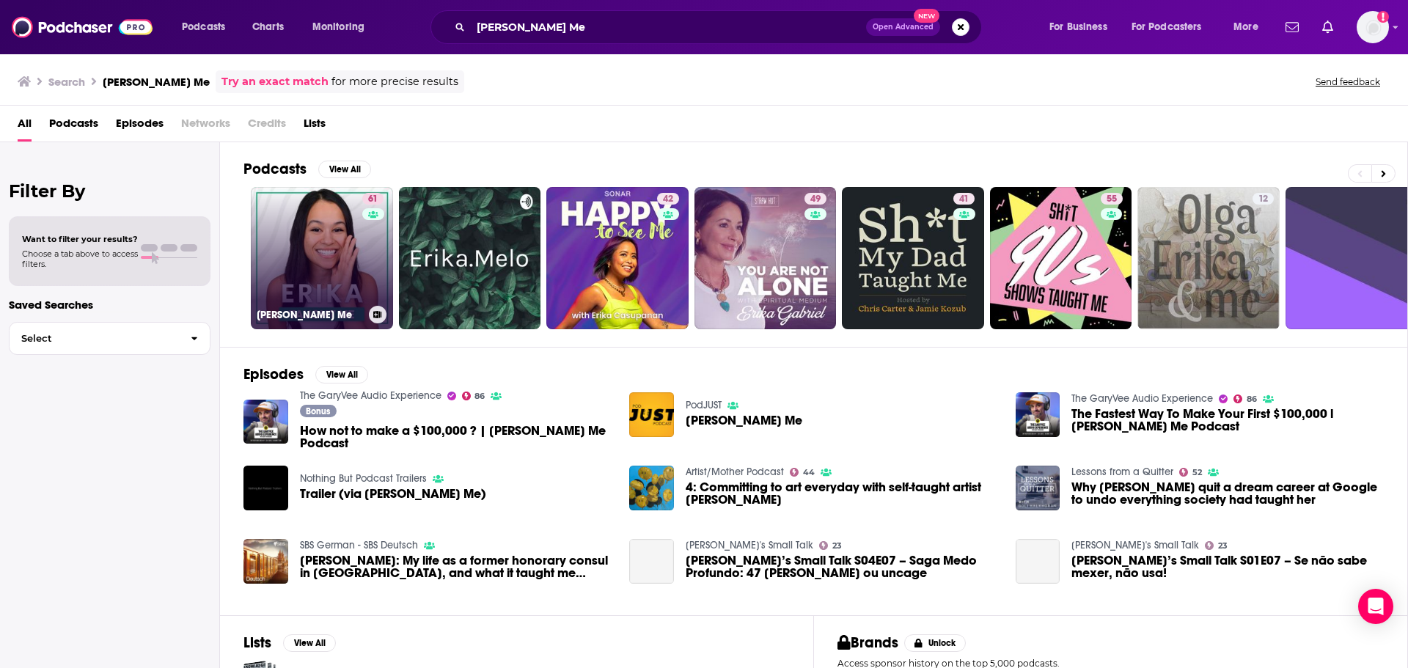
click at [307, 263] on link "61 [PERSON_NAME] Me" at bounding box center [322, 258] width 142 height 142
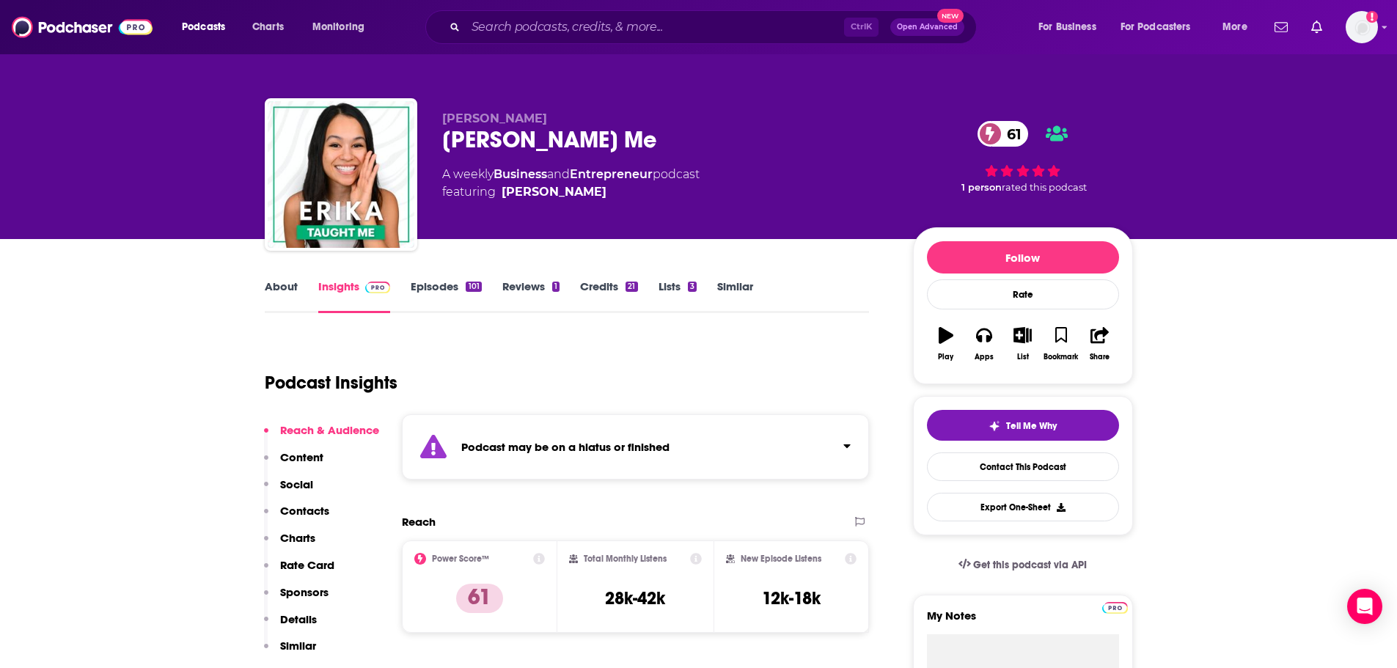
click at [726, 215] on div "[PERSON_NAME] [PERSON_NAME] Me 61 A weekly Business and Entrepreneur podcast fe…" at bounding box center [665, 169] width 447 height 117
click at [534, 33] on input "Search podcasts, credits, & more..." at bounding box center [655, 26] width 378 height 23
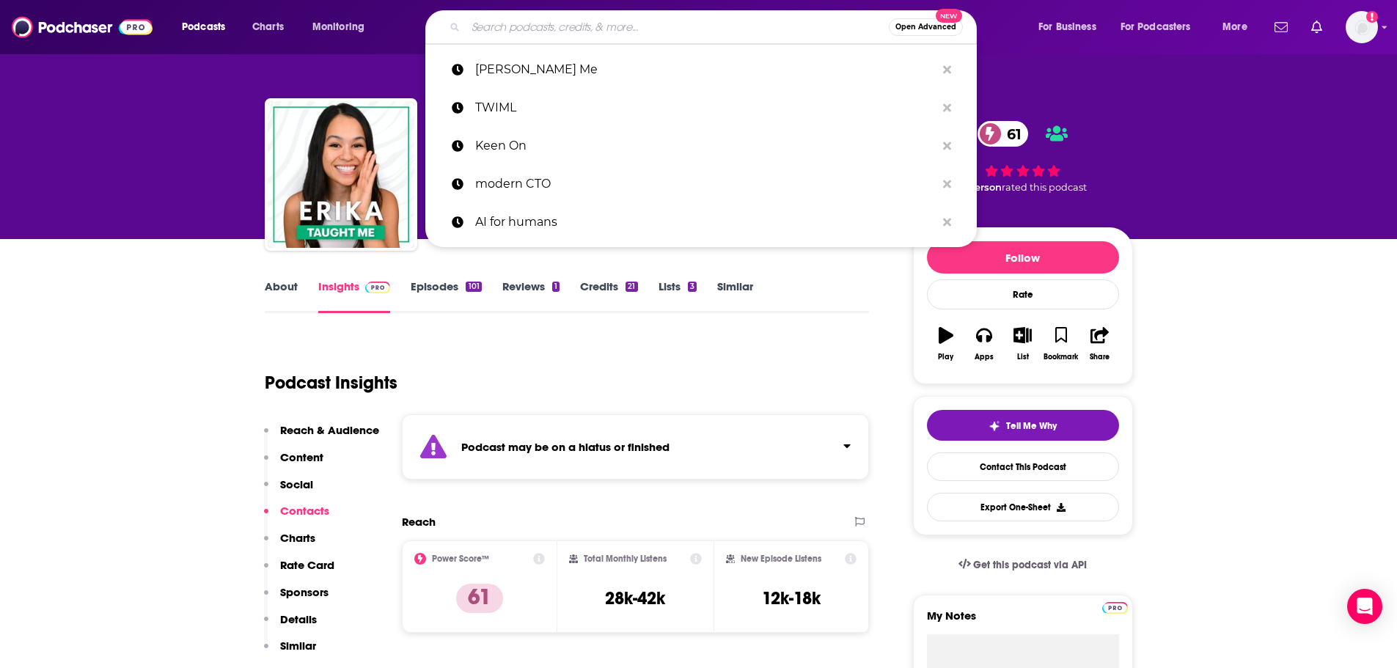
paste input "Straight Talk AF"
type input "Straight Talk AF"
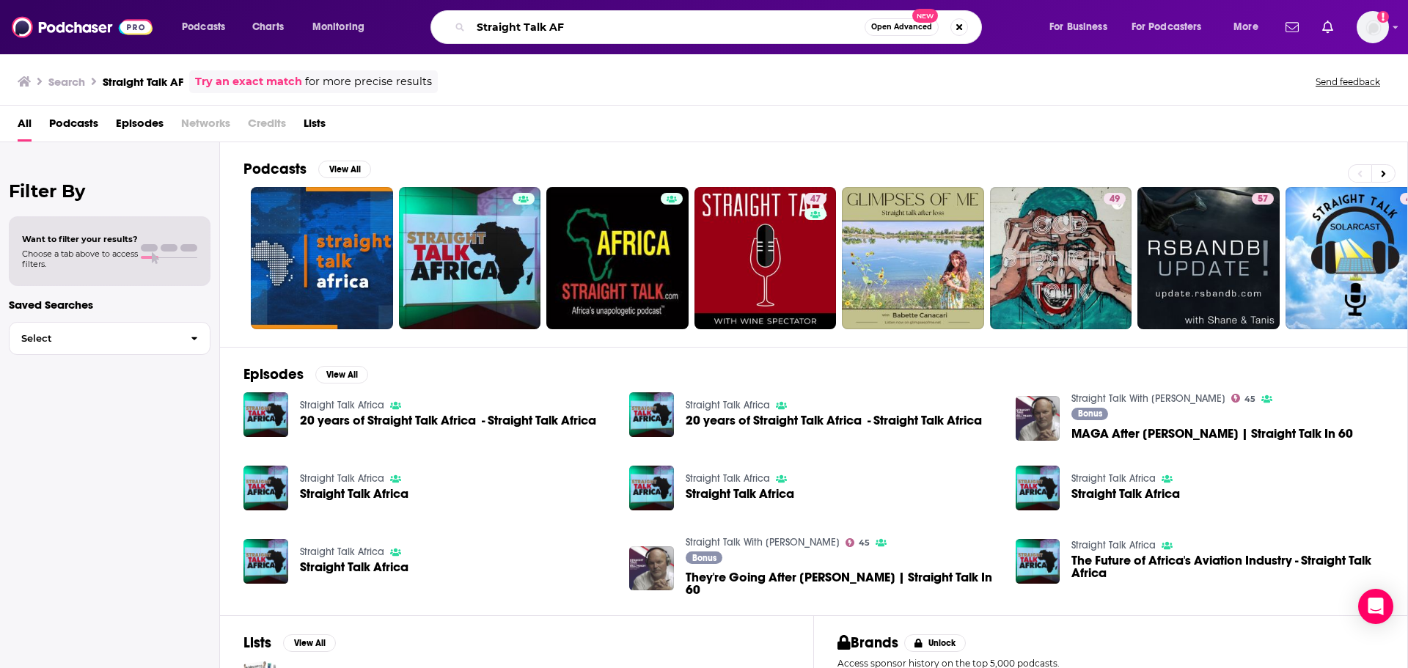
click at [513, 29] on input "Straight Talk AF" at bounding box center [668, 26] width 394 height 23
click at [514, 29] on input "Straight Talk AF" at bounding box center [668, 26] width 394 height 23
paste input "art Here"
type input "Start Here"
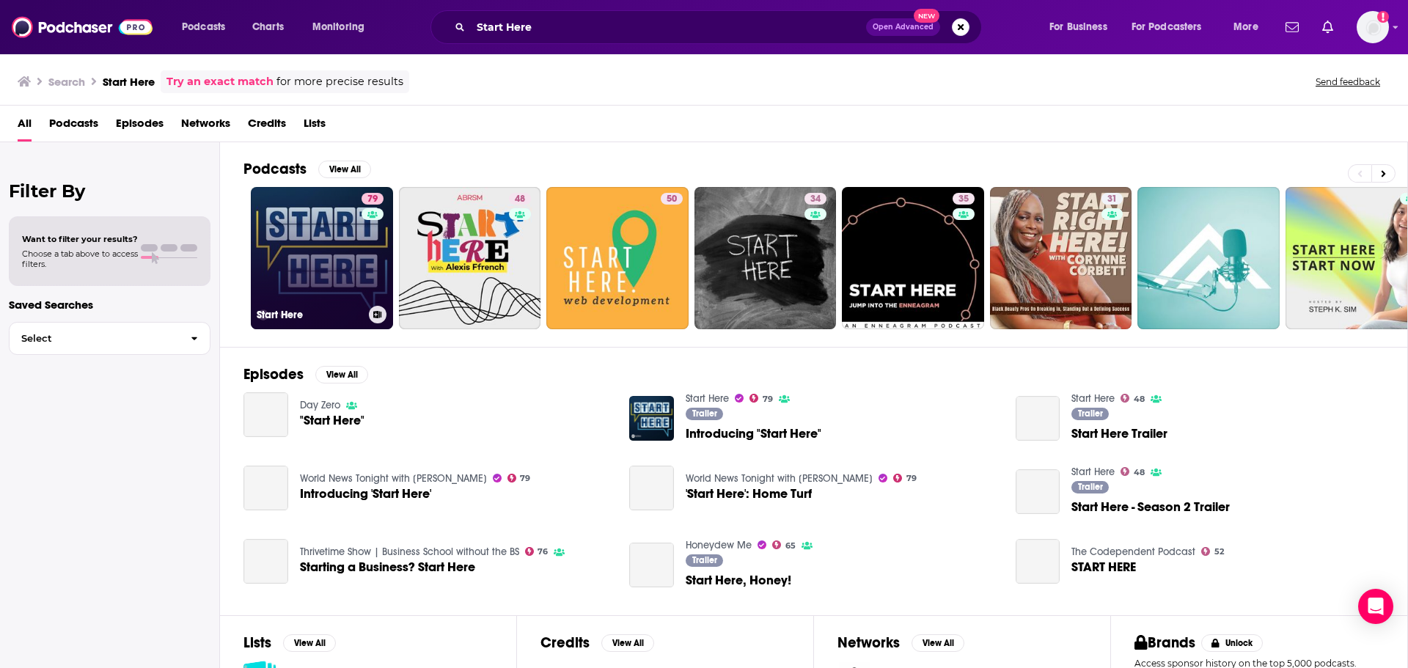
click at [319, 230] on link "79 Start Here" at bounding box center [322, 258] width 142 height 142
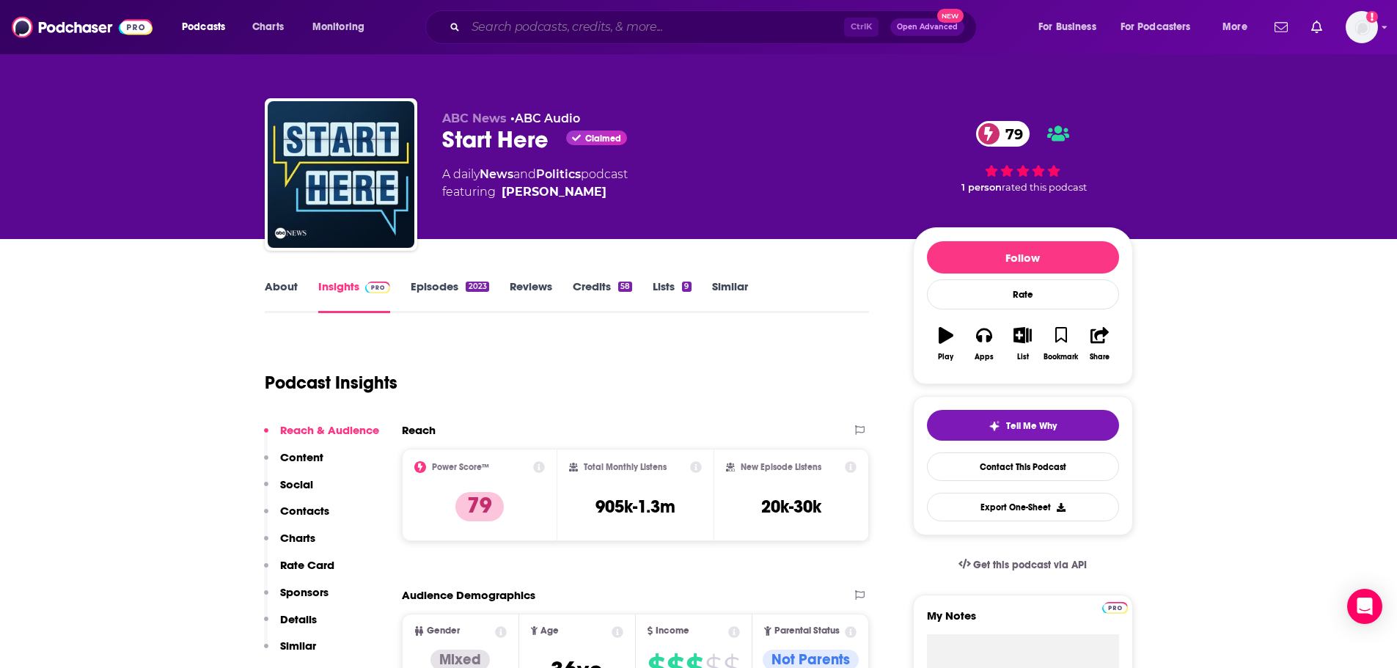
click at [474, 25] on input "Search podcasts, credits, & more..." at bounding box center [655, 26] width 378 height 23
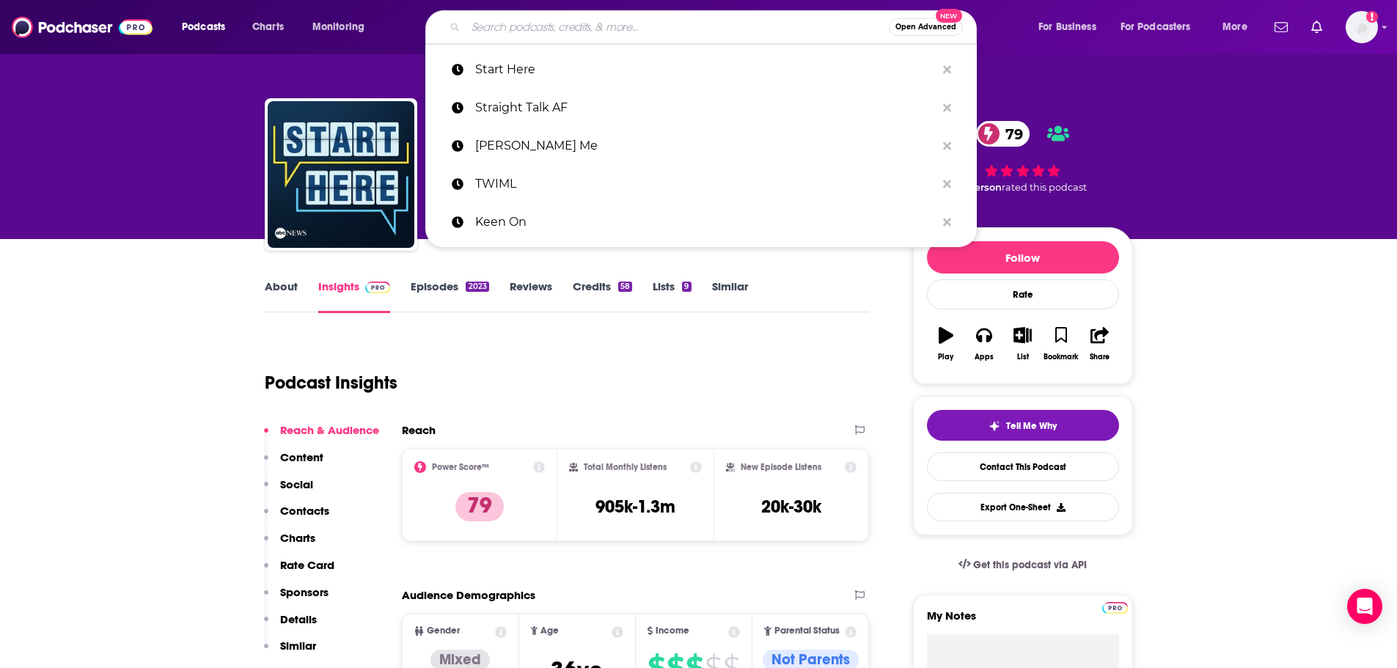
paste input "Political Gabfest"
type input "Political Gabfest"
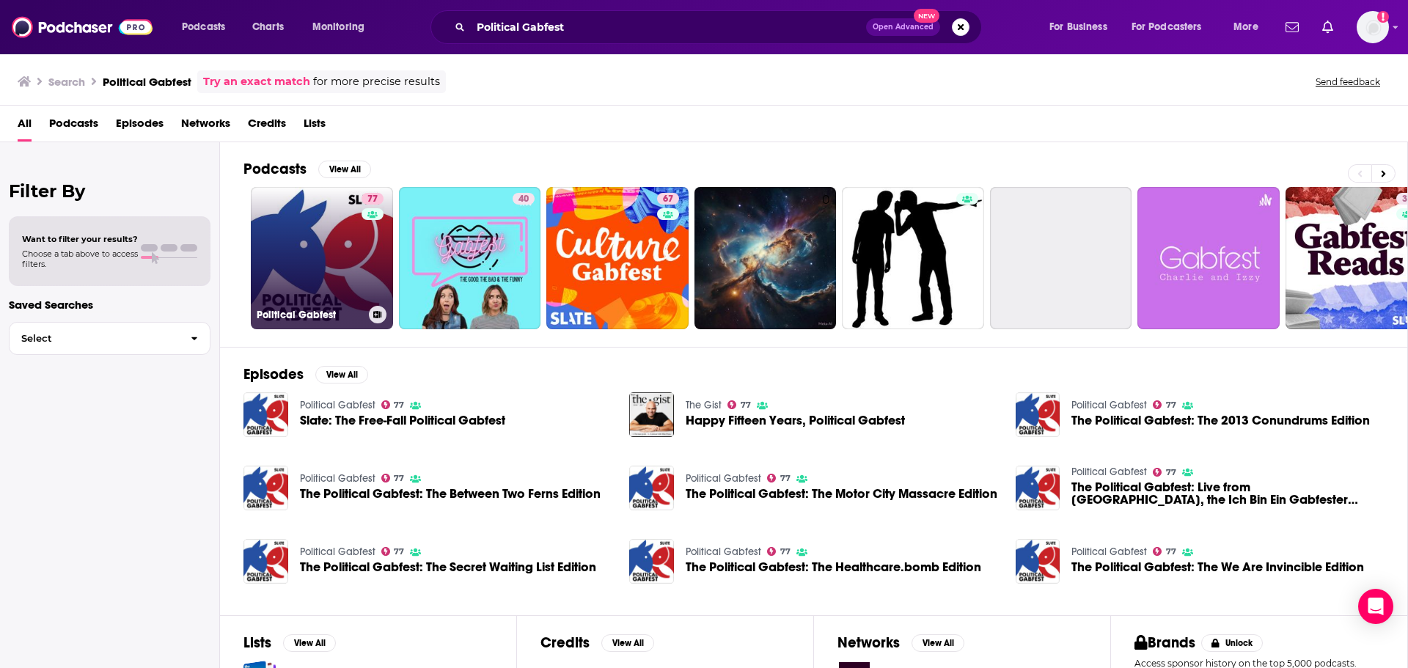
click at [260, 266] on link "77 Political Gabfest" at bounding box center [322, 258] width 142 height 142
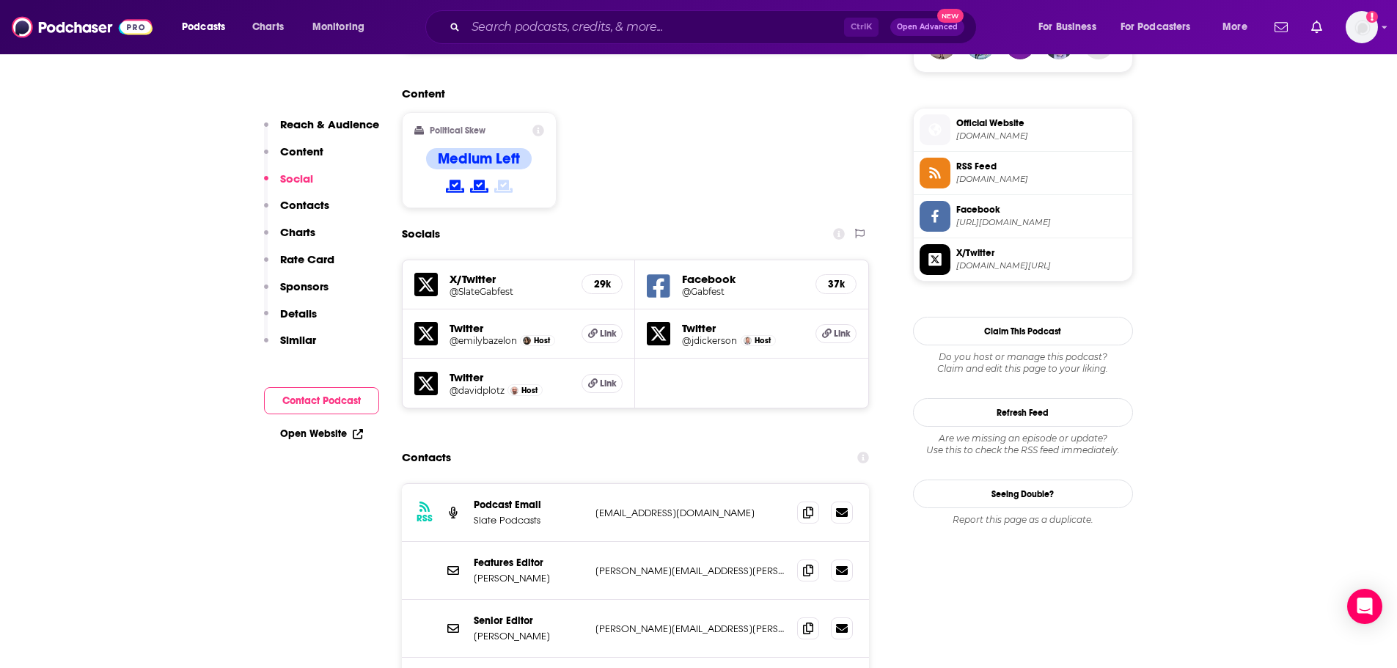
scroll to position [1320, 0]
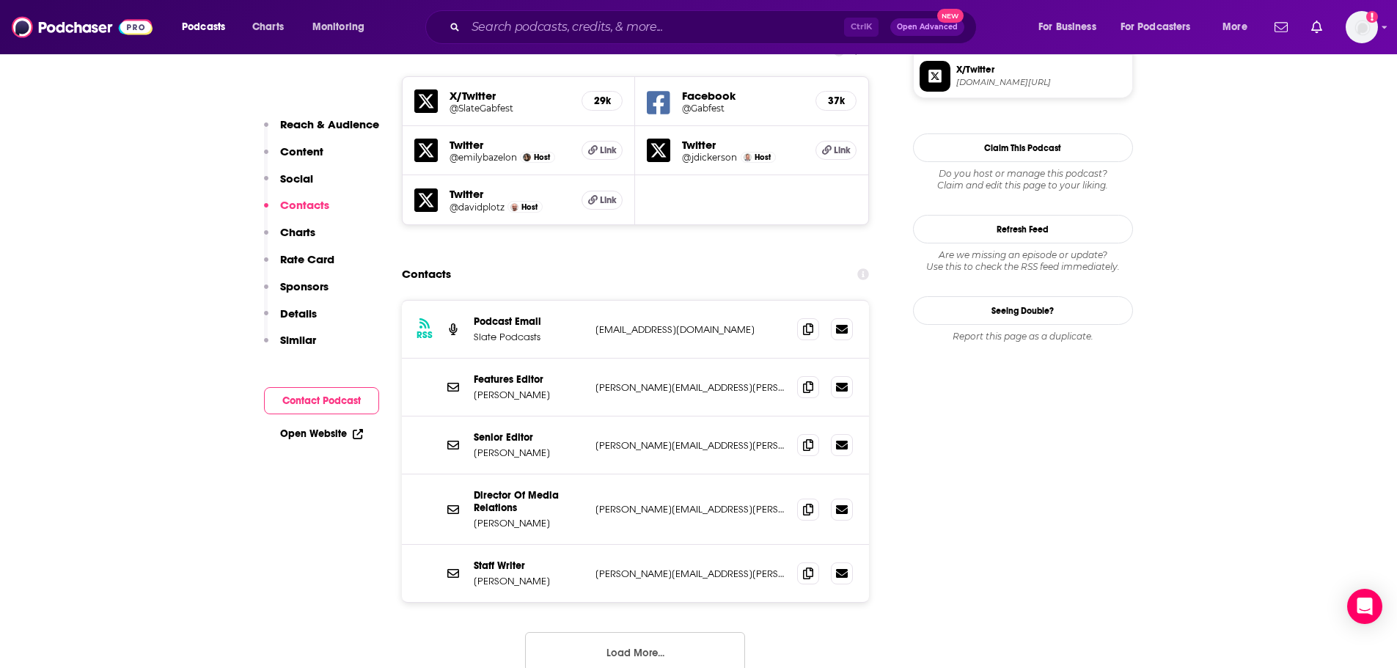
click at [616, 632] on button "Load More..." at bounding box center [635, 652] width 220 height 40
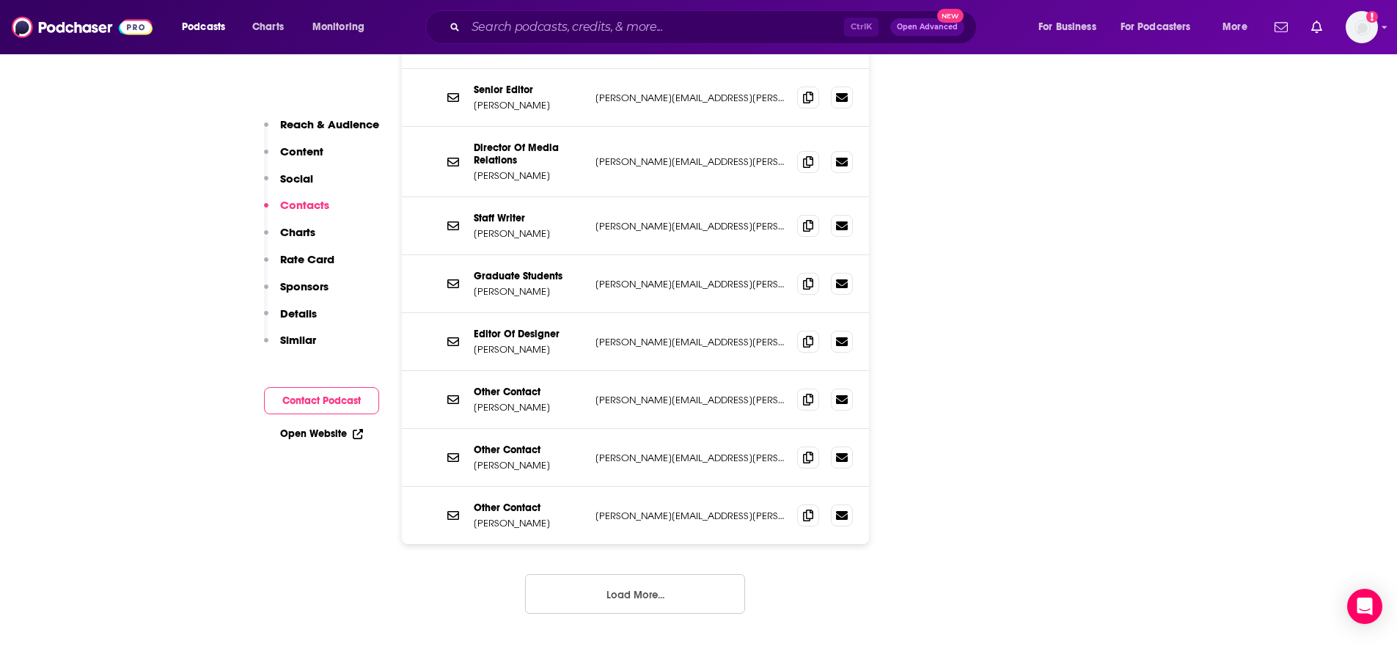
scroll to position [1760, 0]
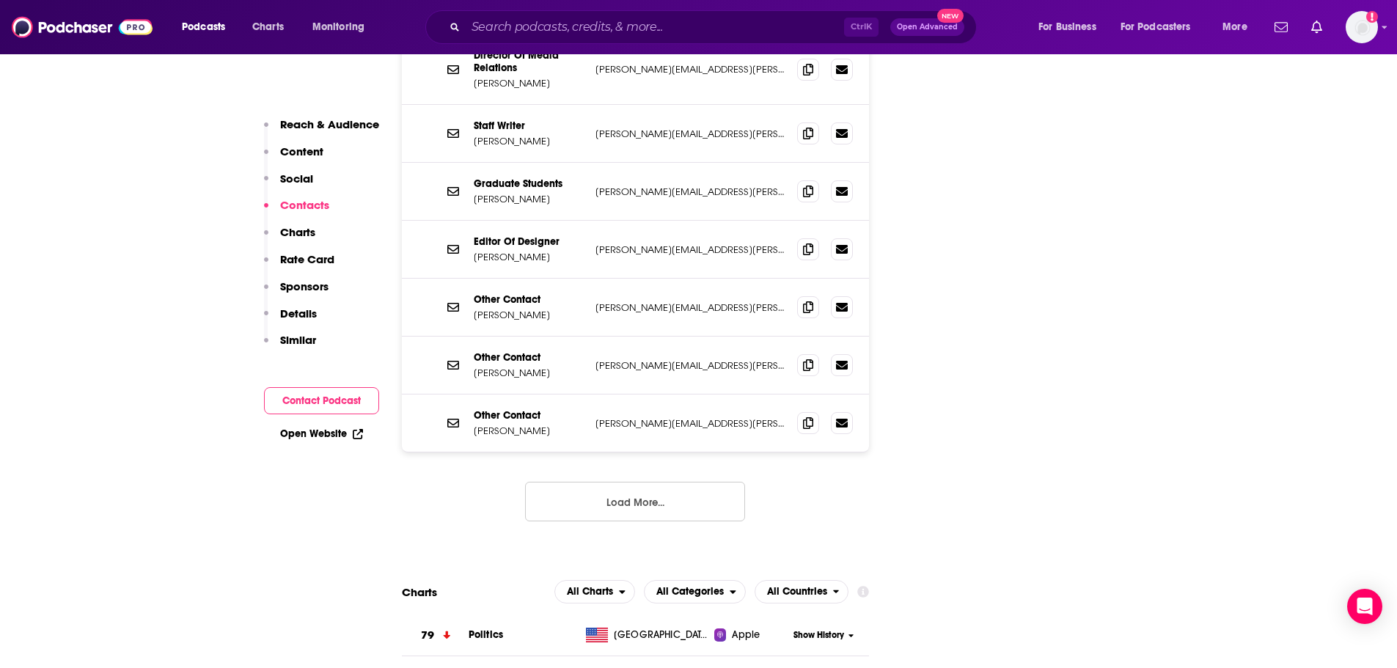
click at [619, 482] on button "Load More..." at bounding box center [635, 502] width 220 height 40
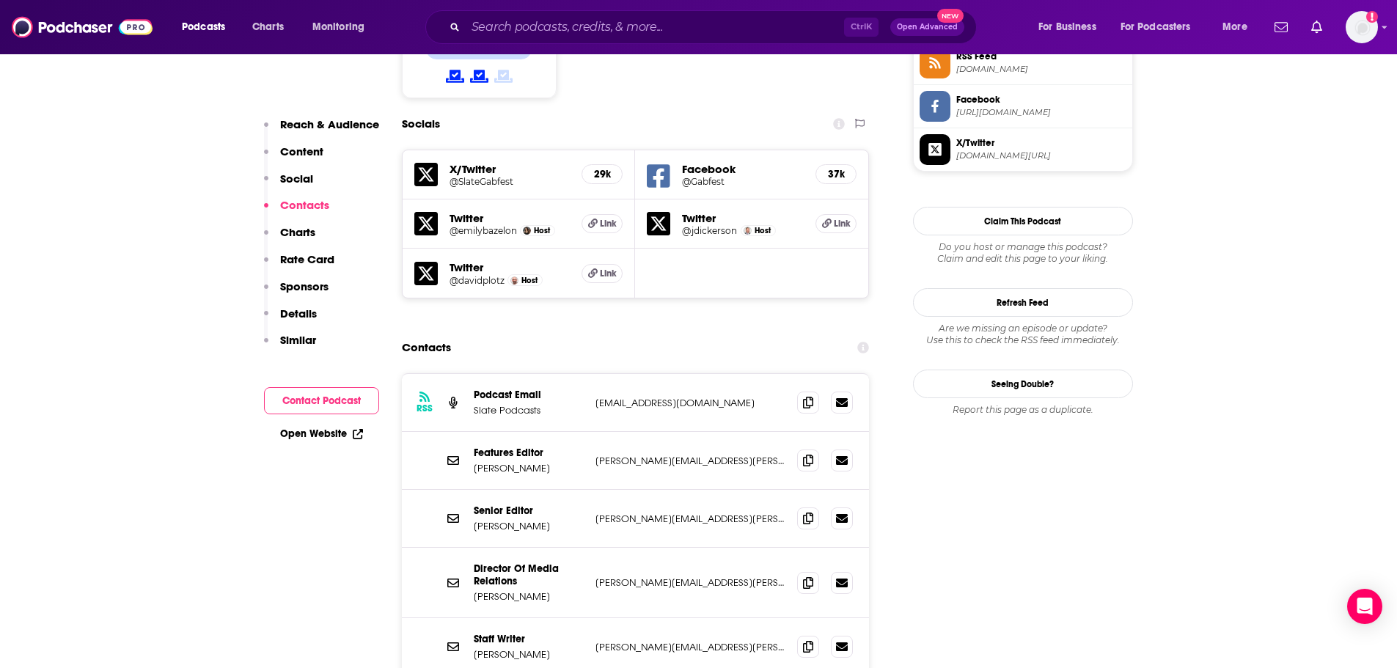
scroll to position [1174, 0]
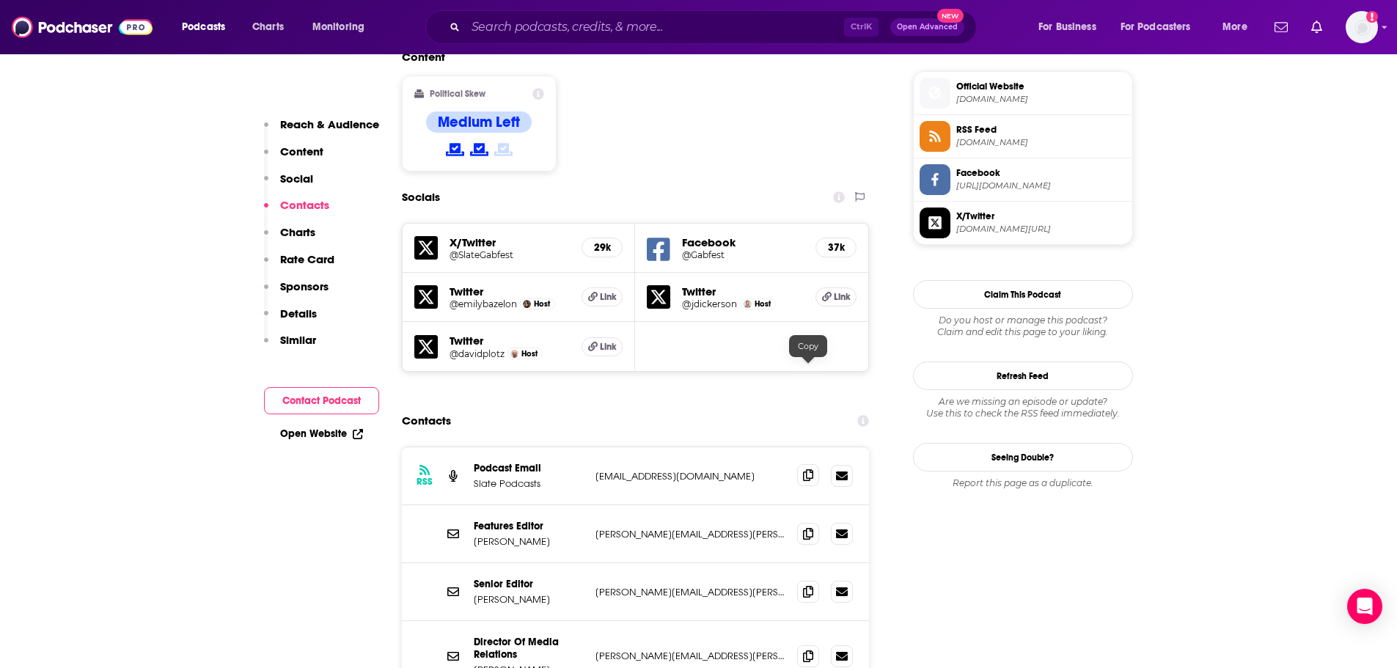
click at [814, 464] on span at bounding box center [808, 475] width 22 height 22
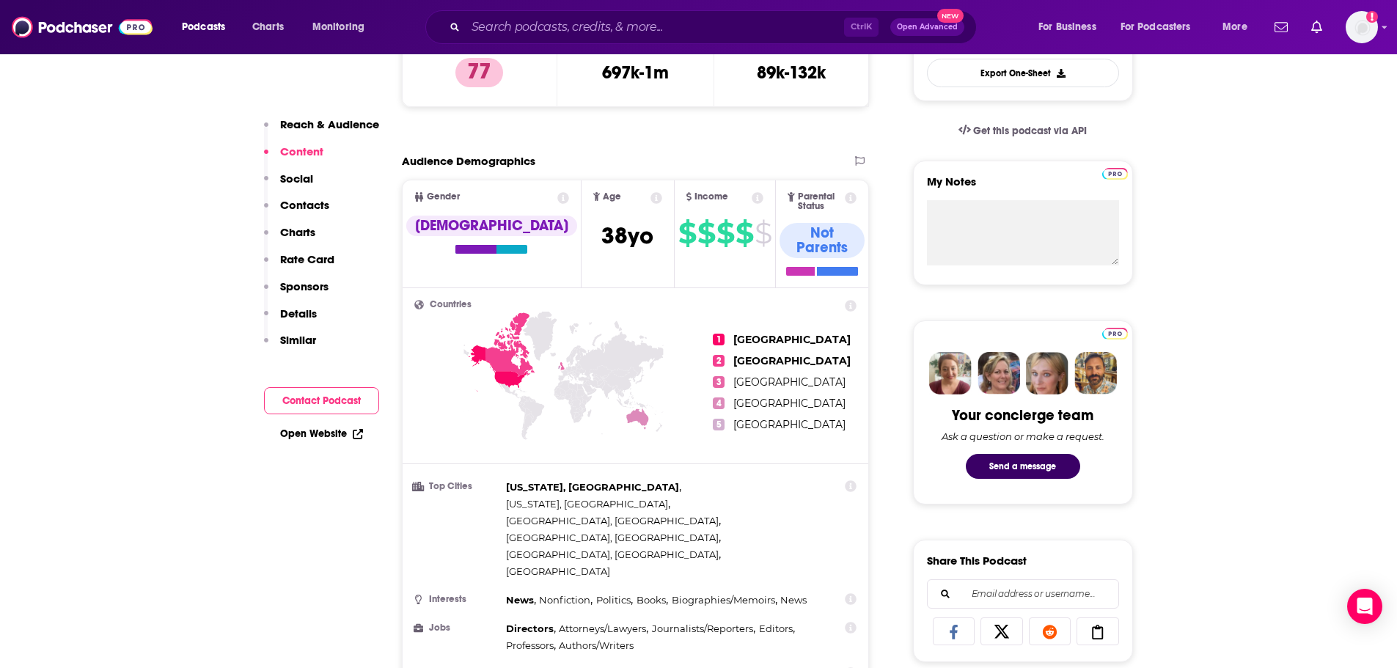
scroll to position [220, 0]
